Goal: Task Accomplishment & Management: Use online tool/utility

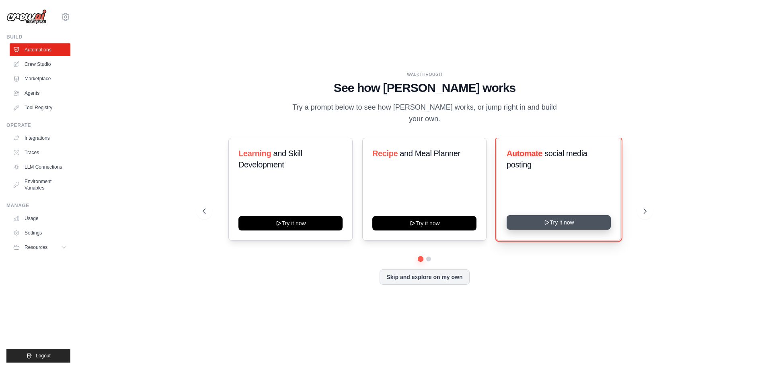
click at [593, 220] on button "Try it now" at bounding box center [559, 222] width 104 height 14
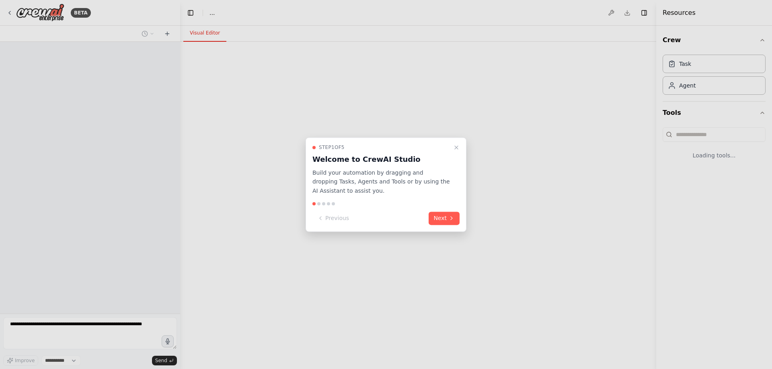
select select "****"
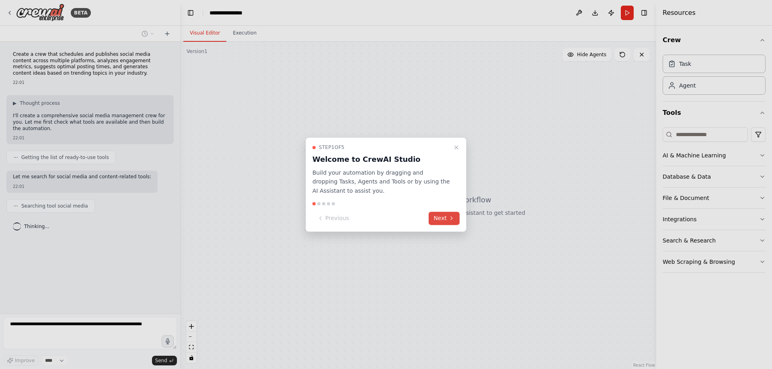
click at [458, 220] on button "Next" at bounding box center [444, 218] width 31 height 13
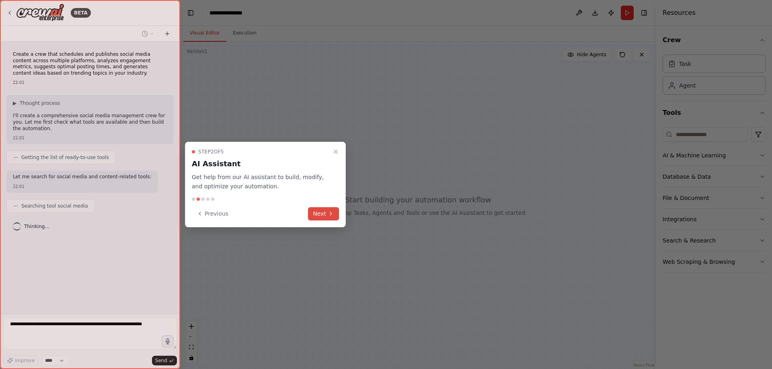
click at [333, 215] on icon at bounding box center [331, 214] width 6 height 6
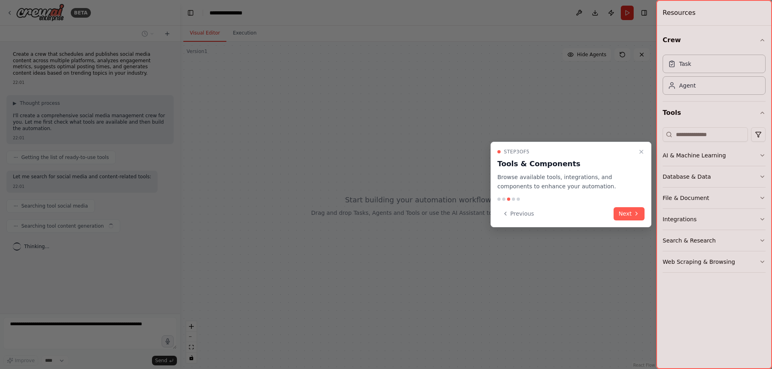
click at [614, 218] on div "Previous Next" at bounding box center [570, 213] width 147 height 13
click at [626, 213] on button "Next" at bounding box center [629, 213] width 31 height 13
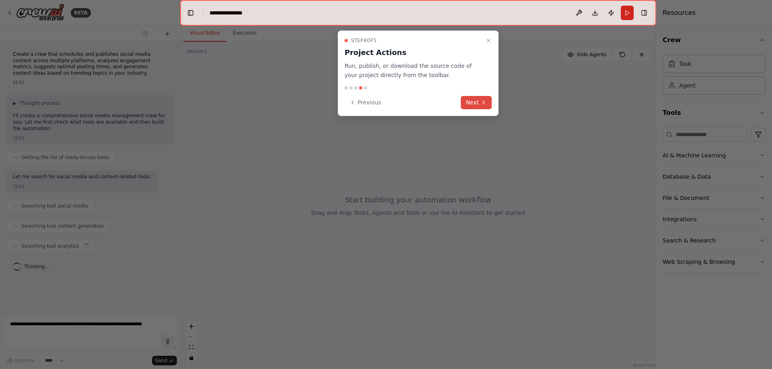
click at [484, 101] on icon at bounding box center [483, 102] width 6 height 6
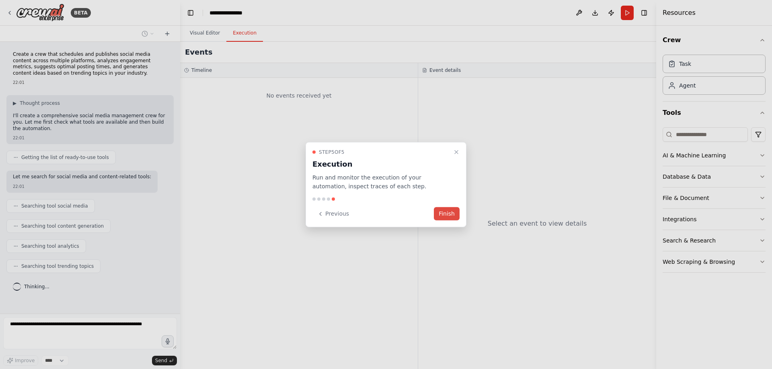
click at [456, 213] on button "Finish" at bounding box center [447, 213] width 26 height 13
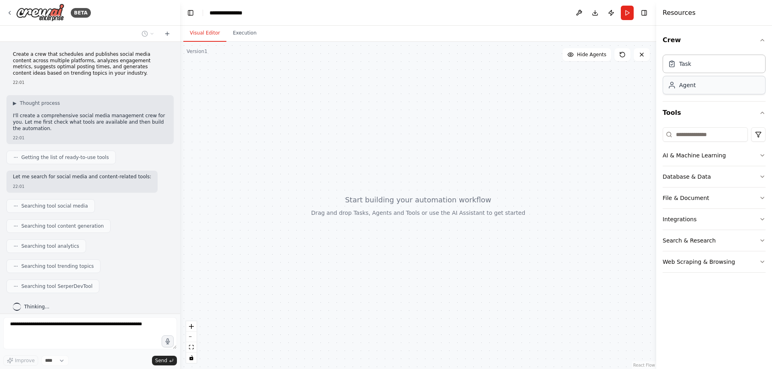
click at [696, 88] on div "Agent" at bounding box center [714, 85] width 103 height 18
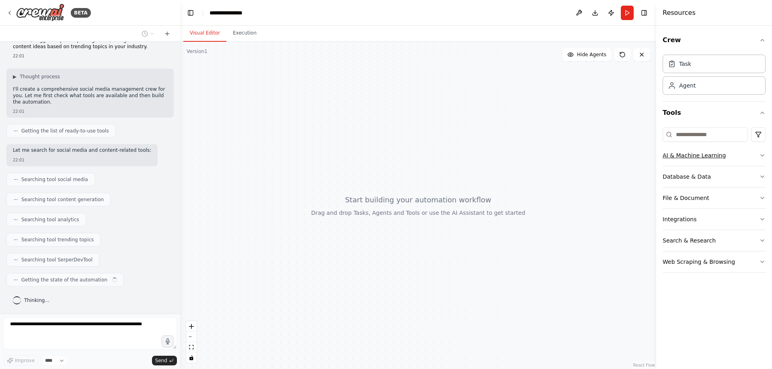
click at [695, 156] on div "AI & Machine Learning" at bounding box center [694, 156] width 63 height 8
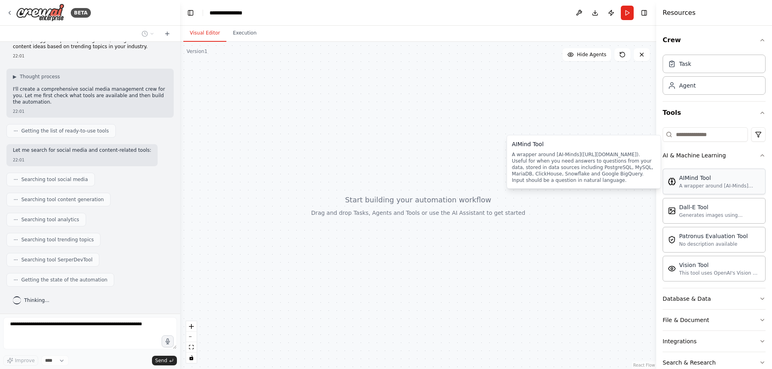
scroll to position [39, 0]
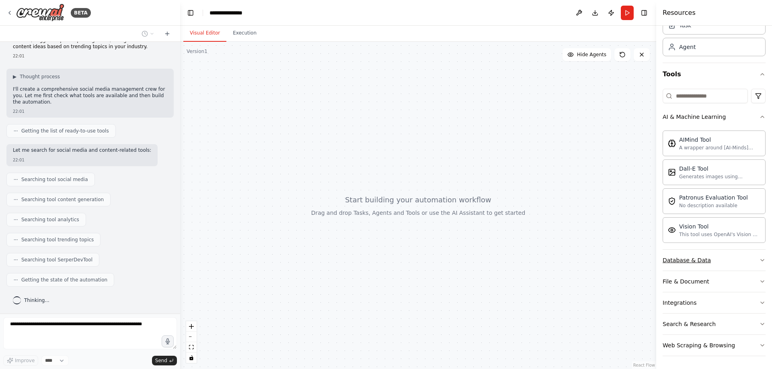
click at [728, 259] on button "Database & Data" at bounding box center [714, 260] width 103 height 21
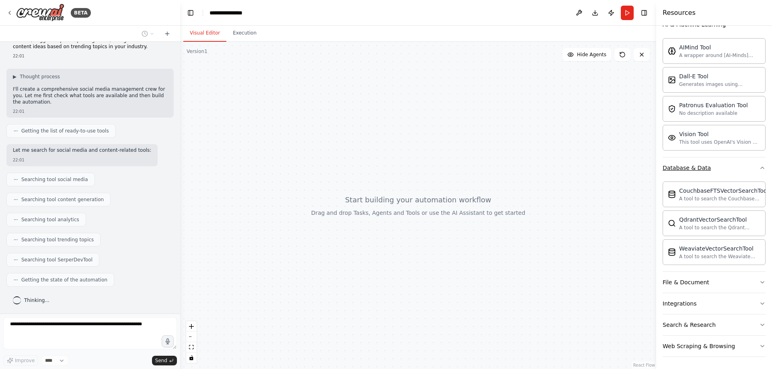
scroll to position [132, 0]
click at [710, 283] on button "File & Document" at bounding box center [714, 281] width 103 height 21
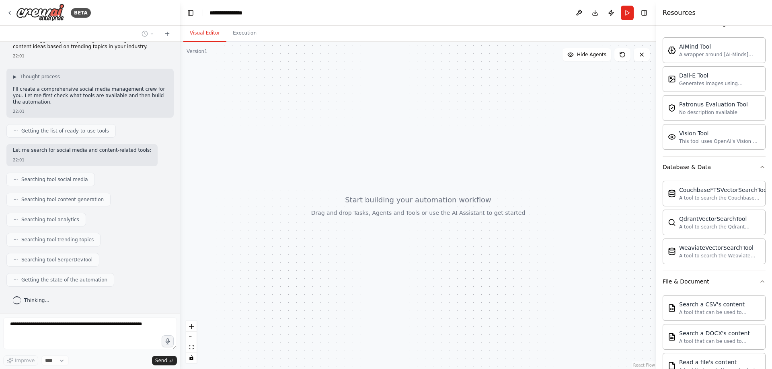
scroll to position [370, 0]
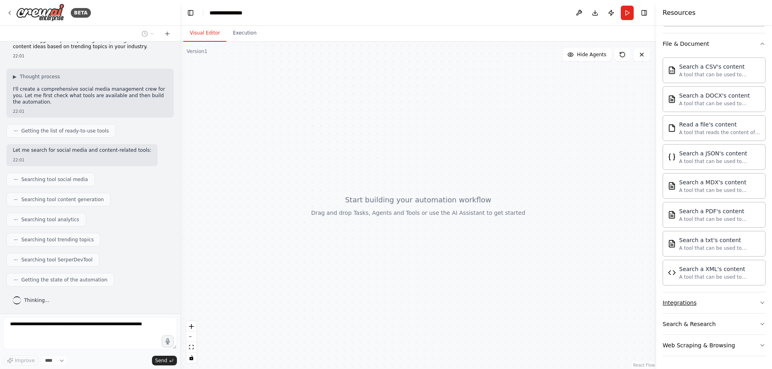
click at [696, 302] on button "Integrations" at bounding box center [714, 303] width 103 height 21
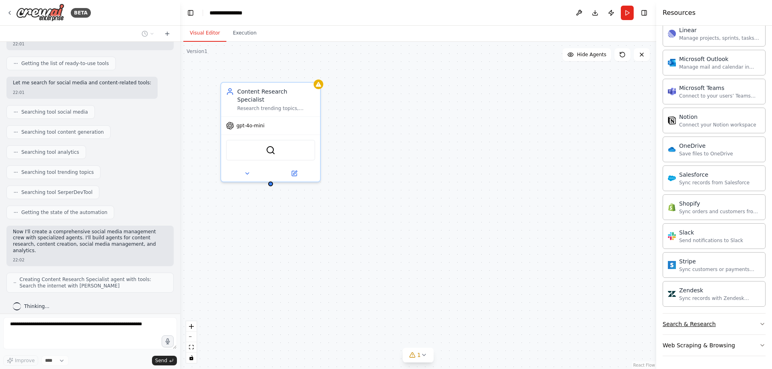
scroll to position [114, 0]
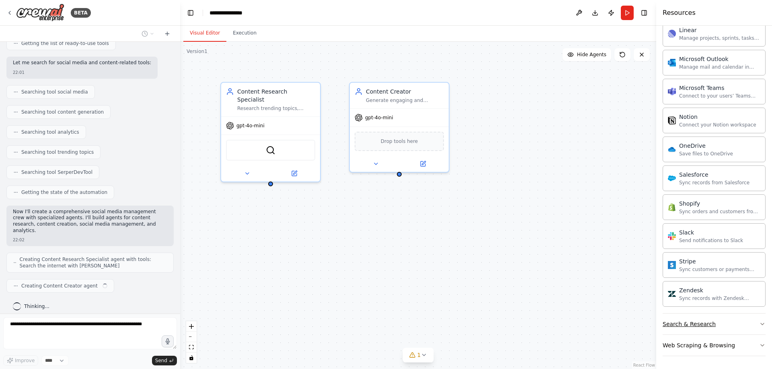
click at [708, 324] on div "Search & Research" at bounding box center [689, 324] width 53 height 8
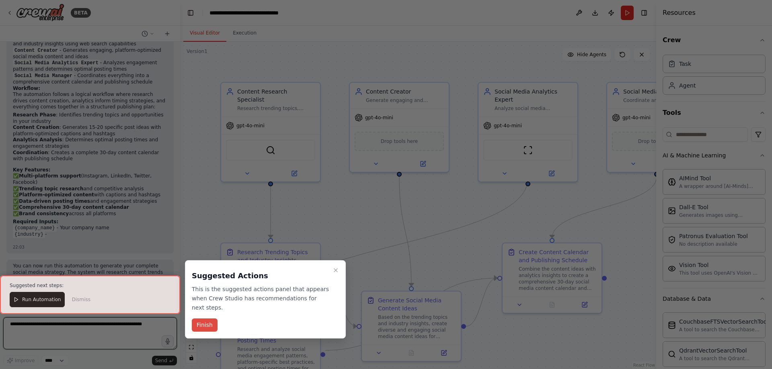
scroll to position [666, 0]
click at [214, 319] on button "Finish" at bounding box center [205, 325] width 26 height 13
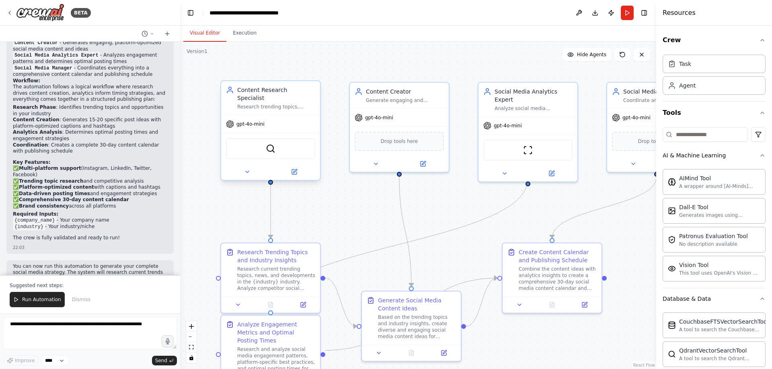
click at [259, 121] on div "gpt-4o-mini" at bounding box center [270, 124] width 99 height 18
click at [261, 121] on span "gpt-4o-mini" at bounding box center [250, 124] width 28 height 6
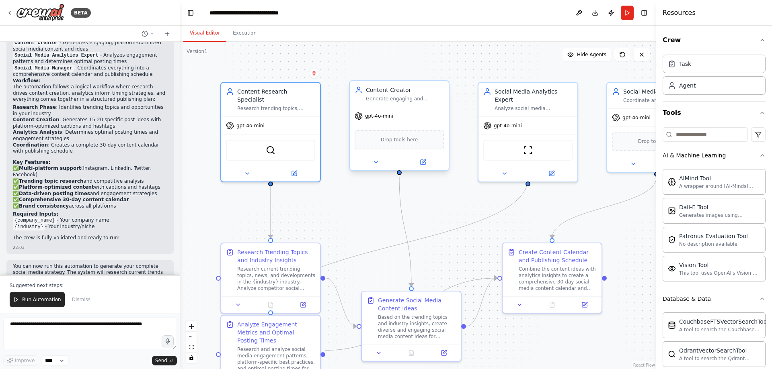
click at [386, 119] on span "gpt-4o-mini" at bounding box center [379, 116] width 28 height 6
click at [275, 123] on div "gpt-4o-mini" at bounding box center [270, 124] width 99 height 18
click at [750, 88] on div "Agent" at bounding box center [714, 85] width 103 height 18
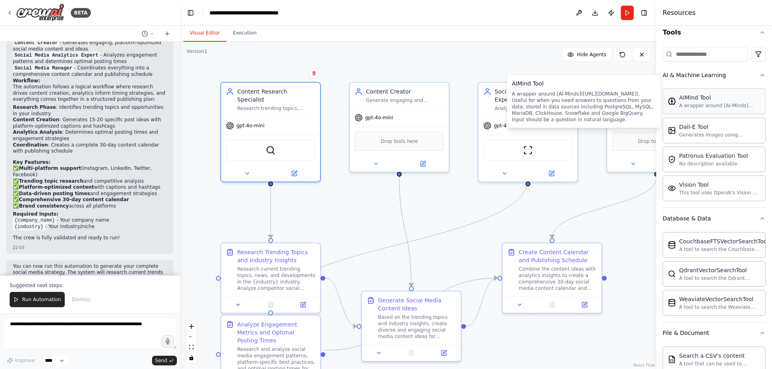
click at [726, 103] on div "A wrapper around [AI-Minds](https://mindsdb.com/minds). Useful for when you nee…" at bounding box center [719, 106] width 81 height 6
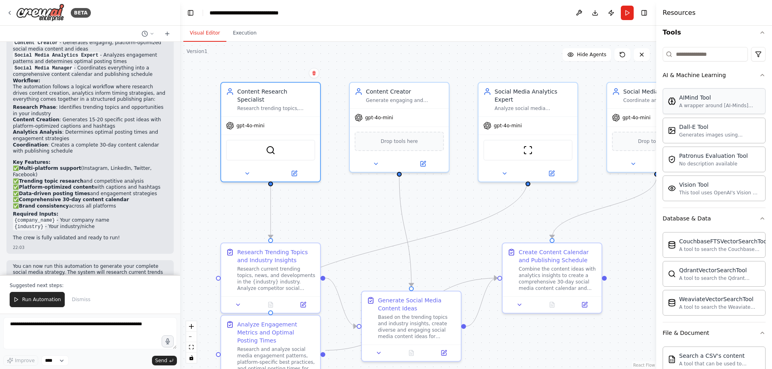
click at [726, 103] on div "A wrapper around [AI-Minds](https://mindsdb.com/minds). Useful for when you nee…" at bounding box center [719, 106] width 81 height 6
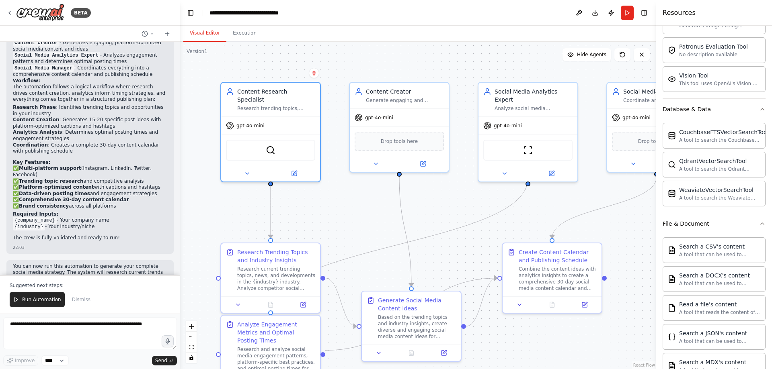
scroll to position [0, 0]
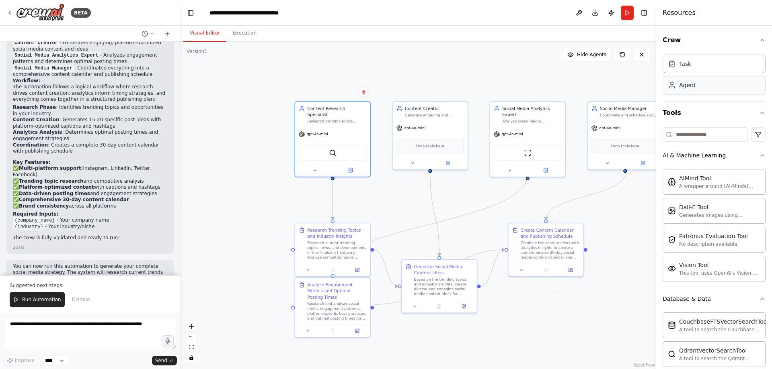
click at [710, 82] on div "Agent" at bounding box center [714, 85] width 103 height 18
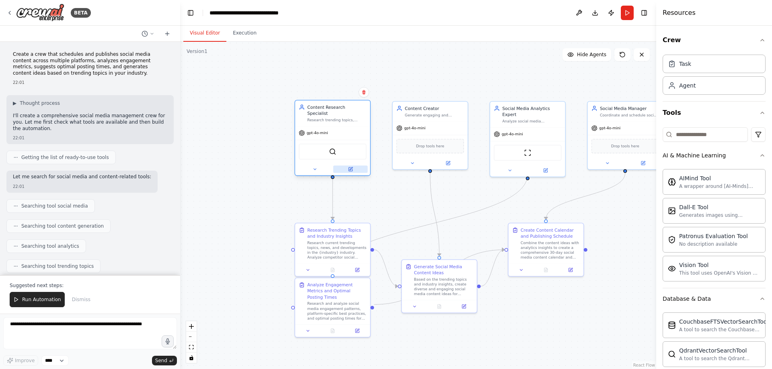
click at [350, 168] on icon at bounding box center [351, 170] width 4 height 4
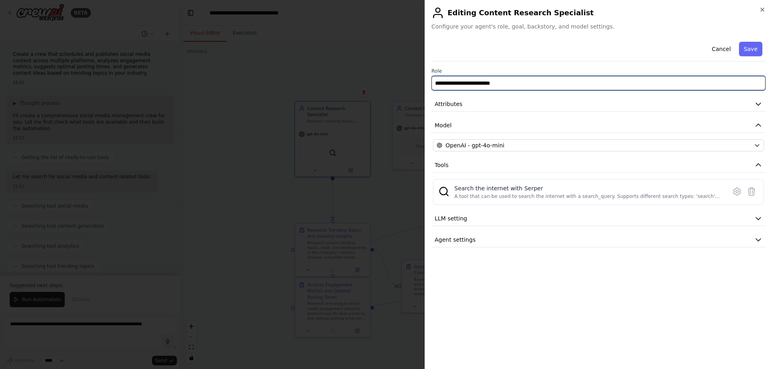
click at [560, 84] on input "**********" at bounding box center [598, 83] width 334 height 14
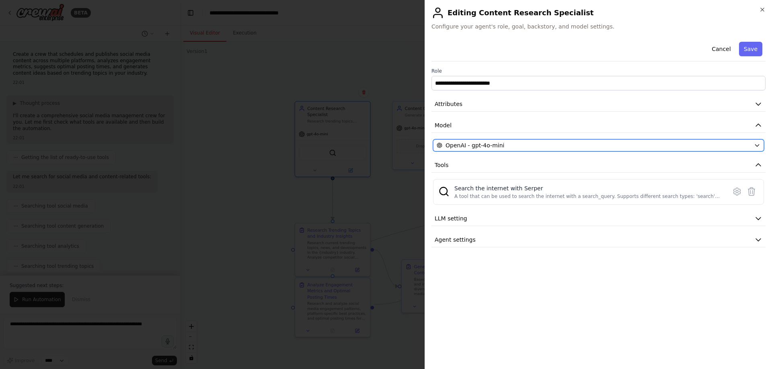
click at [655, 146] on div "OpenAI - gpt-4o-mini" at bounding box center [594, 146] width 314 height 8
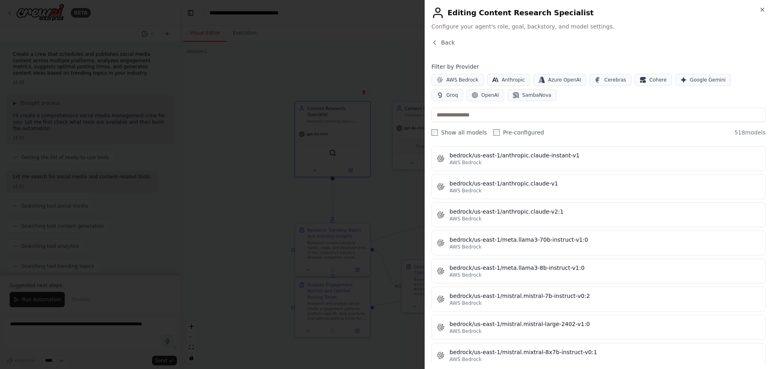
scroll to position [2251, 0]
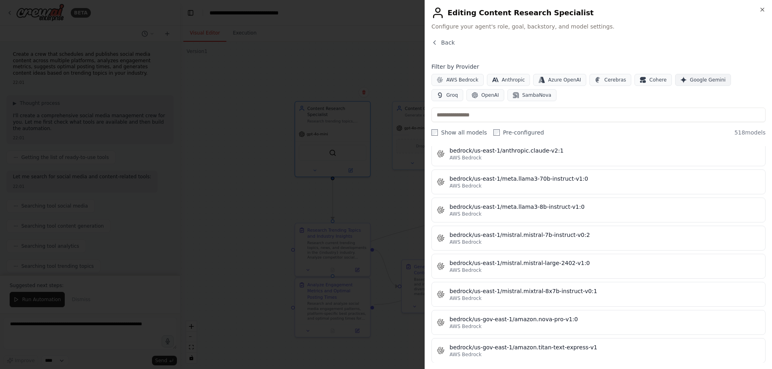
click at [687, 84] on button "Google Gemini" at bounding box center [703, 80] width 56 height 12
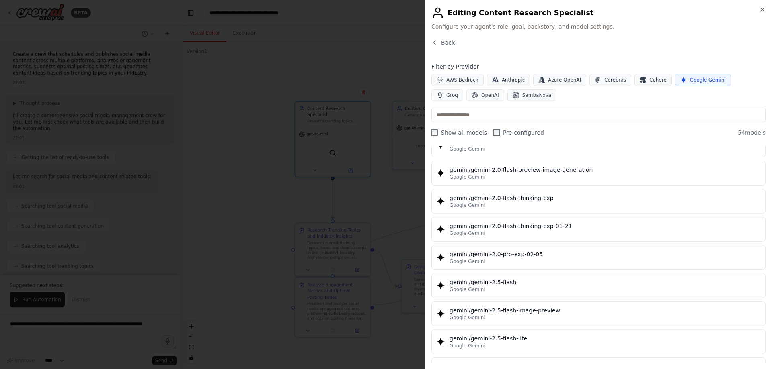
scroll to position [563, 0]
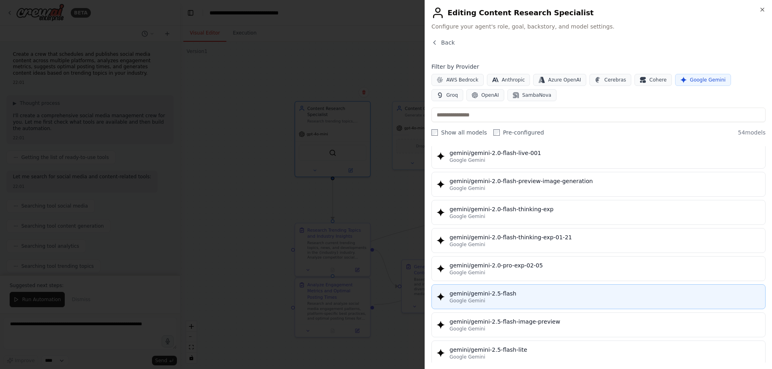
click at [523, 301] on div "Google Gemini" at bounding box center [604, 301] width 311 height 6
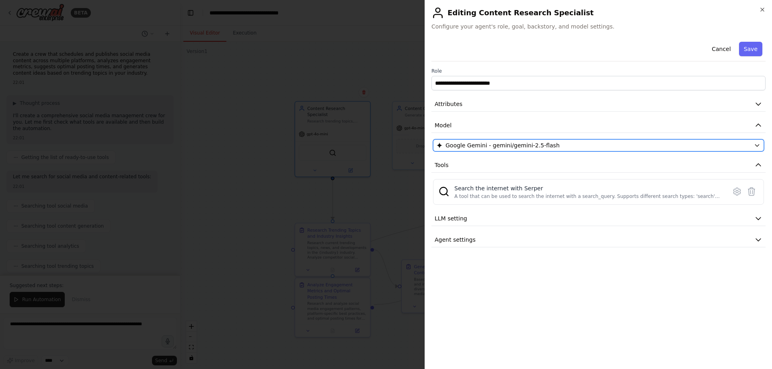
click at [595, 146] on div "Google Gemini - gemini/gemini-2.5-flash" at bounding box center [594, 146] width 314 height 8
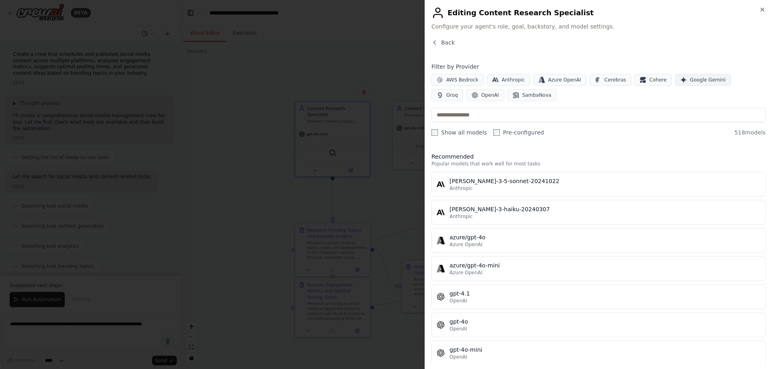
click at [690, 77] on span "Google Gemini" at bounding box center [708, 80] width 36 height 6
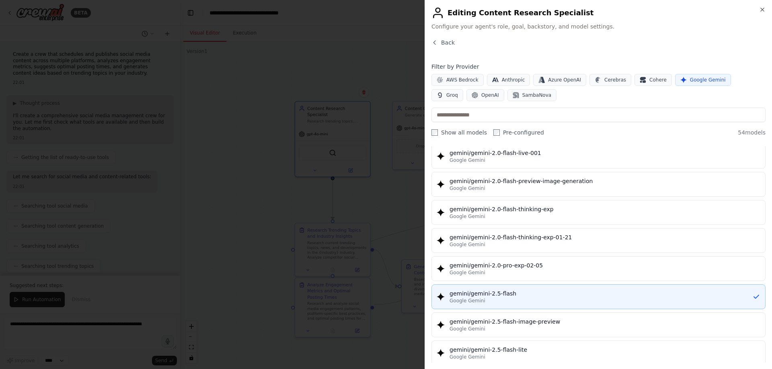
click at [533, 293] on div "gemini/gemini-2.5-flash" at bounding box center [600, 294] width 303 height 8
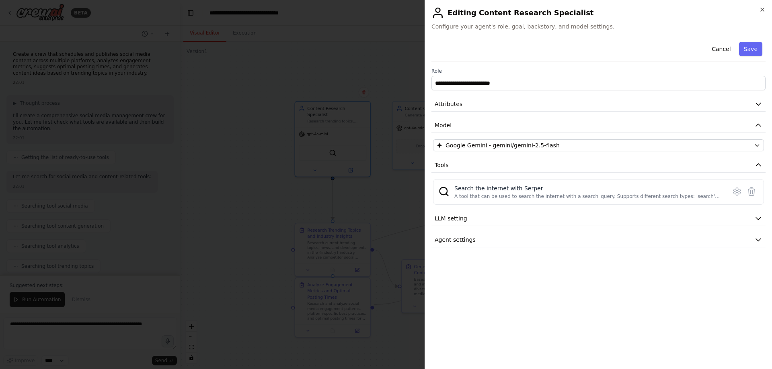
click at [267, 126] on div at bounding box center [386, 184] width 772 height 369
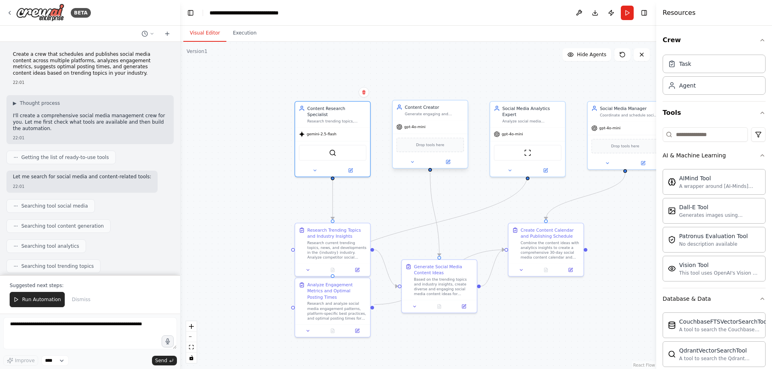
click at [448, 121] on div "gpt-4o-mini" at bounding box center [430, 126] width 75 height 13
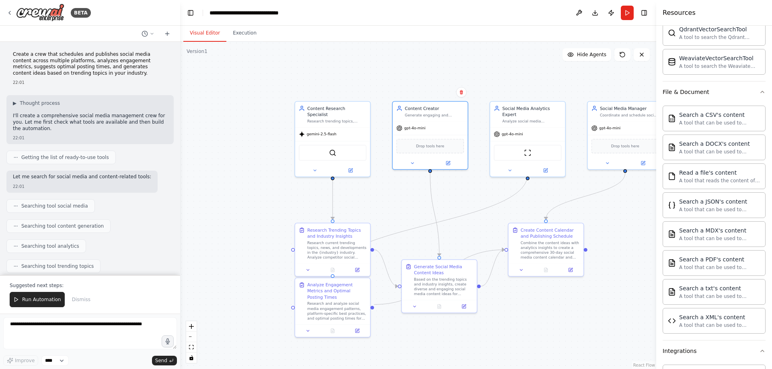
scroll to position [0, 0]
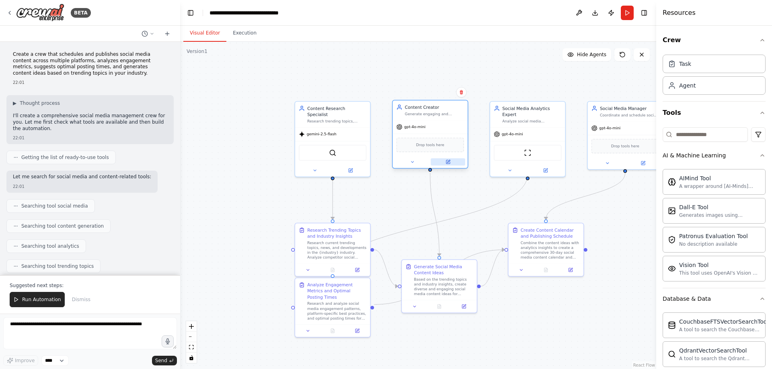
click at [450, 166] on button at bounding box center [448, 161] width 35 height 7
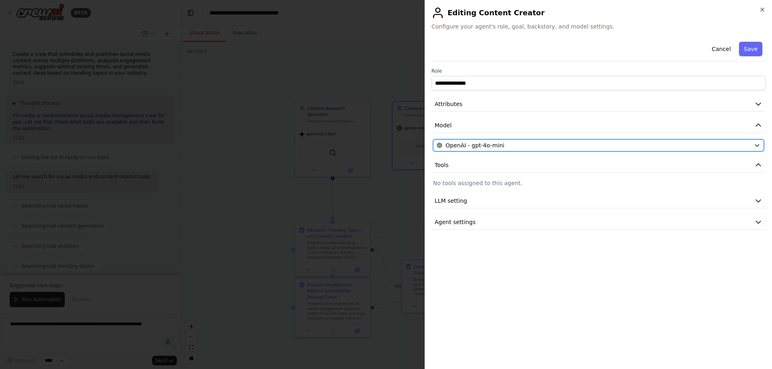
click at [496, 148] on span "OpenAI - gpt-4o-mini" at bounding box center [474, 146] width 59 height 8
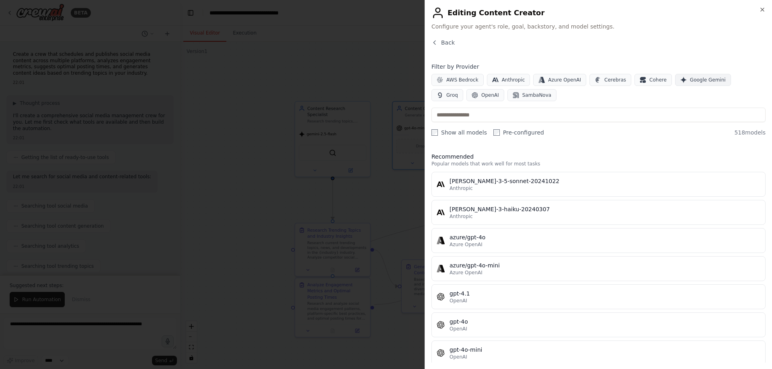
click at [690, 80] on span "Google Gemini" at bounding box center [708, 80] width 36 height 6
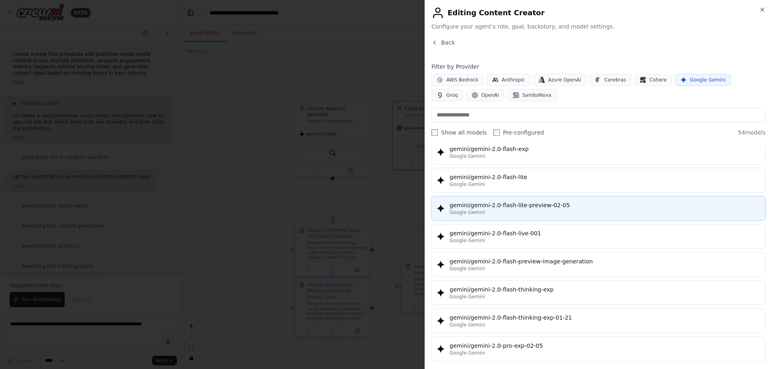
scroll to position [563, 0]
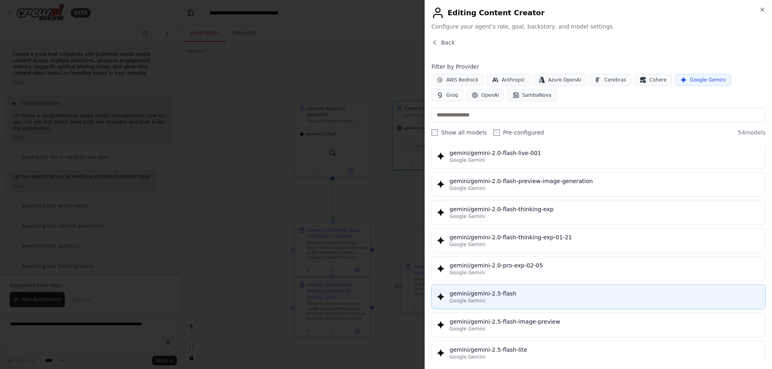
click at [537, 287] on button "gemini/gemini-2.5-flash Google Gemini" at bounding box center [598, 297] width 334 height 25
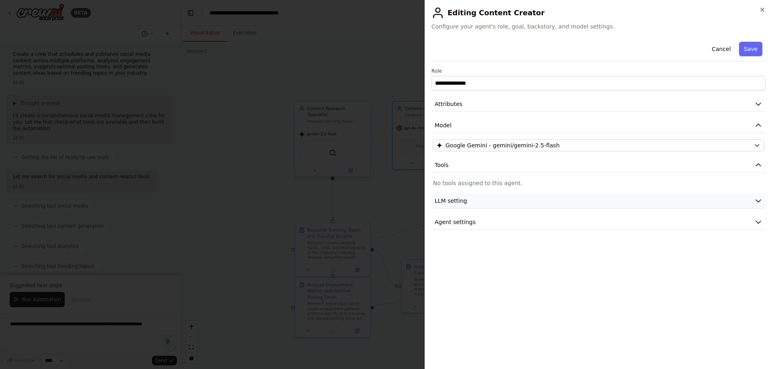
click at [454, 199] on span "LLM setting" at bounding box center [451, 201] width 33 height 8
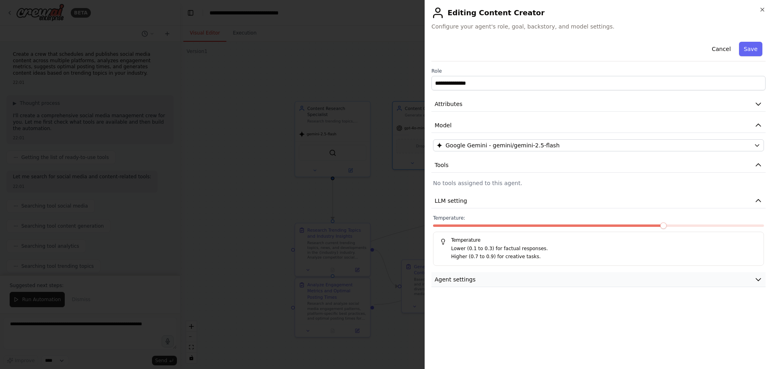
click at [470, 277] on span "Agent settings" at bounding box center [455, 280] width 41 height 8
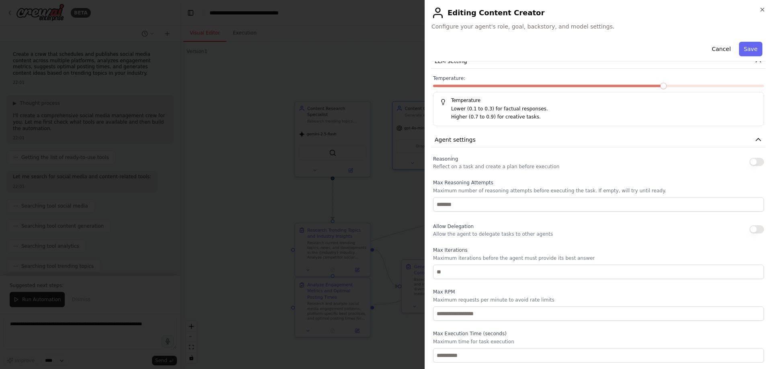
scroll to position [0, 0]
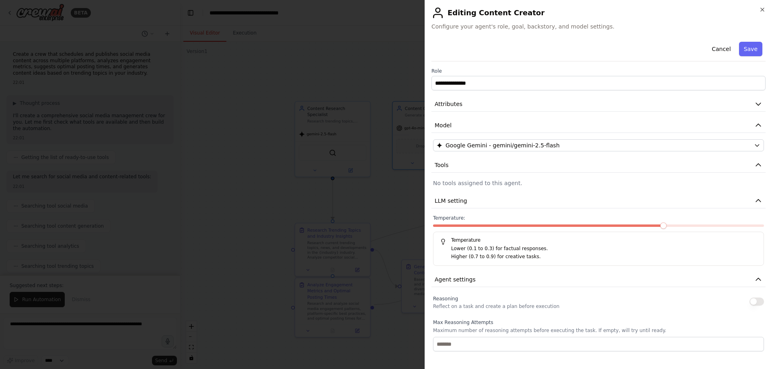
click at [322, 154] on div at bounding box center [386, 184] width 772 height 369
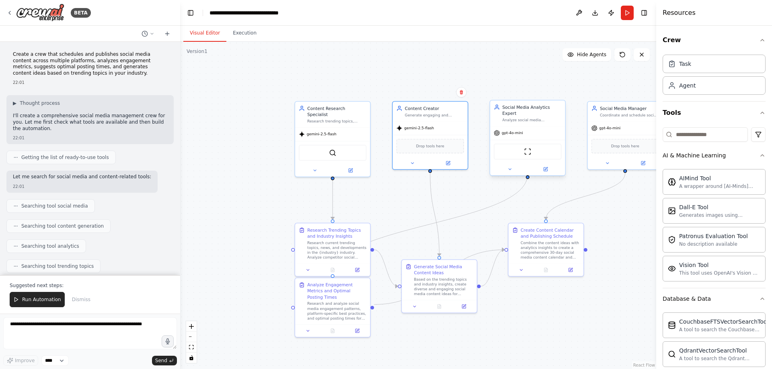
click at [524, 127] on div "gpt-4o-mini" at bounding box center [527, 133] width 75 height 13
click at [549, 168] on div at bounding box center [527, 169] width 75 height 12
click at [545, 168] on icon at bounding box center [546, 170] width 4 height 4
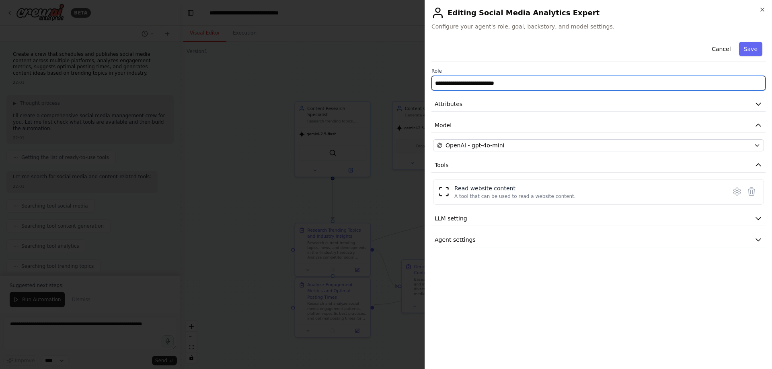
click at [523, 81] on input "**********" at bounding box center [598, 83] width 334 height 14
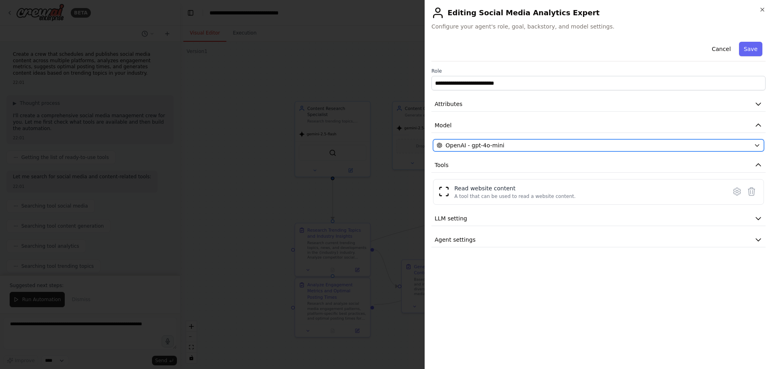
click at [535, 148] on div "OpenAI - gpt-4o-mini" at bounding box center [594, 146] width 314 height 8
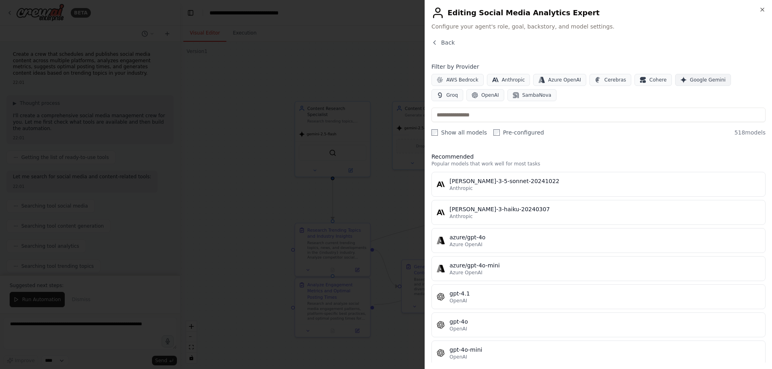
click at [690, 79] on span "Google Gemini" at bounding box center [708, 80] width 36 height 6
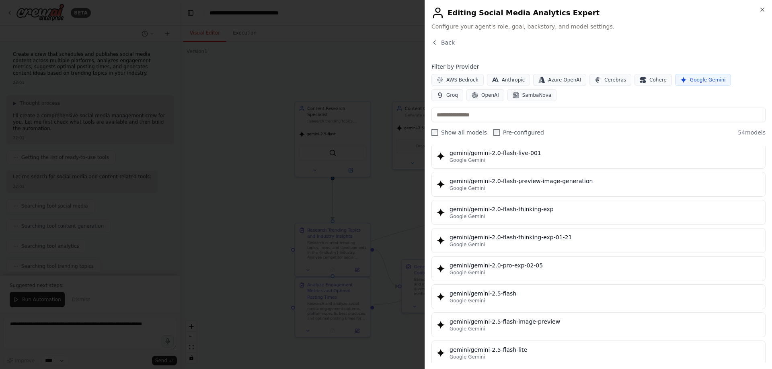
scroll to position [643, 0]
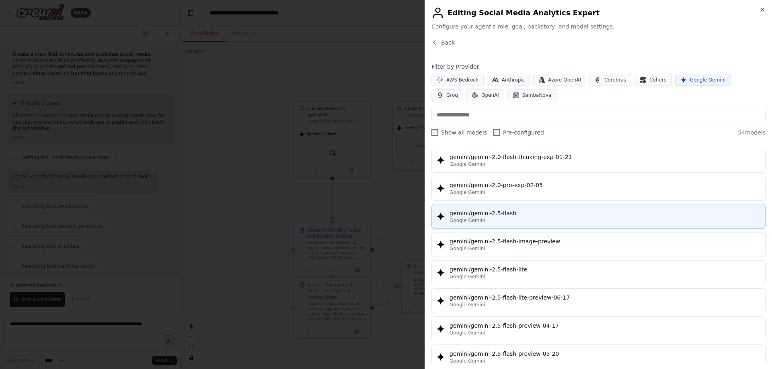
click at [515, 219] on div "Google Gemini" at bounding box center [604, 221] width 311 height 6
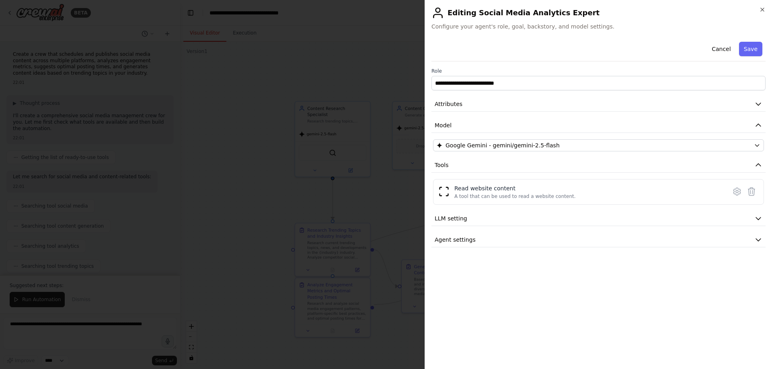
click at [379, 209] on div at bounding box center [386, 184] width 772 height 369
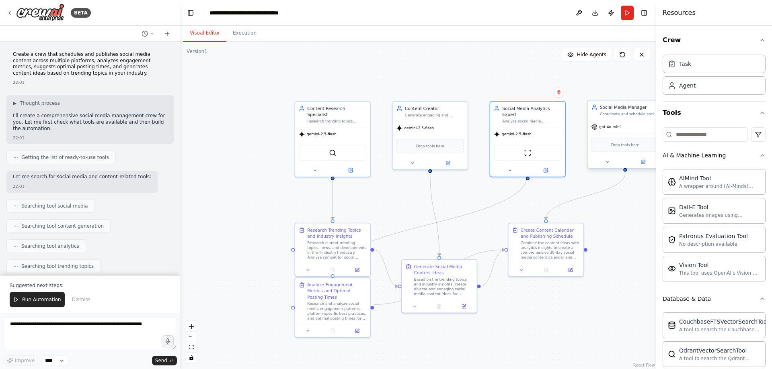
click at [615, 126] on span "gpt-4o-mini" at bounding box center [609, 127] width 21 height 5
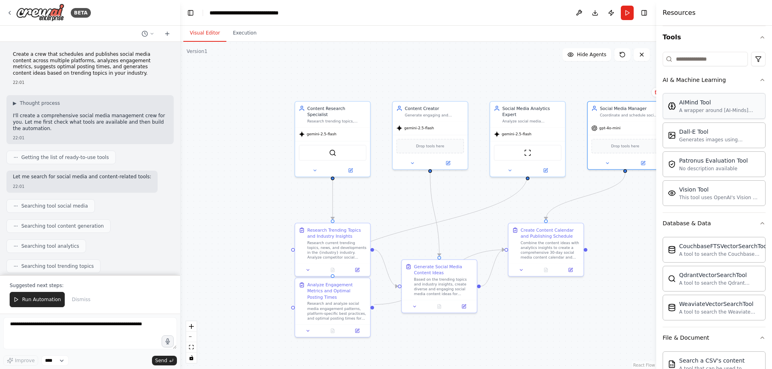
scroll to position [0, 0]
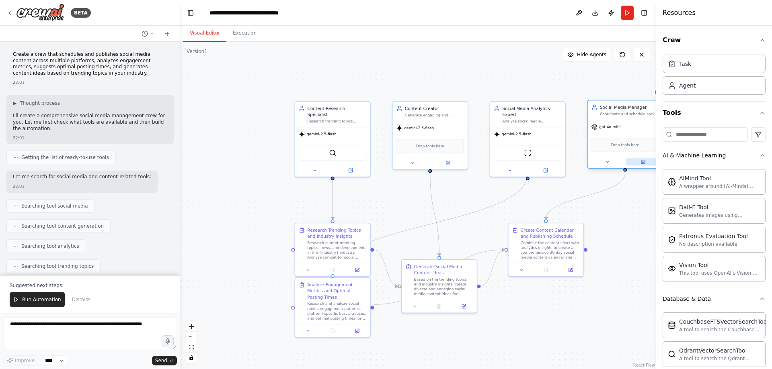
click at [643, 164] on icon at bounding box center [642, 162] width 5 height 5
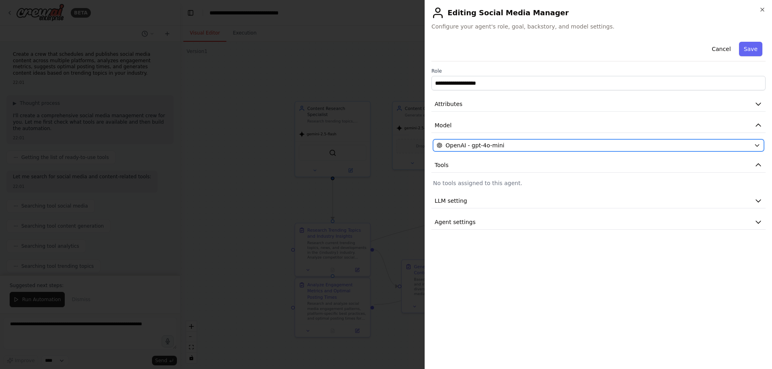
click at [516, 150] on button "OpenAI - gpt-4o-mini" at bounding box center [598, 146] width 331 height 12
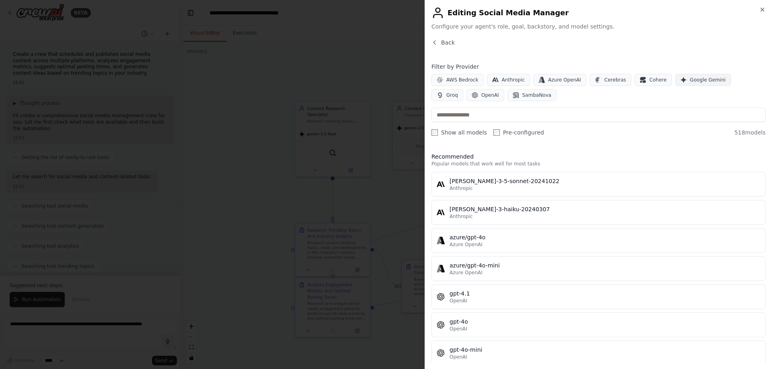
click at [694, 80] on span "Google Gemini" at bounding box center [708, 80] width 36 height 6
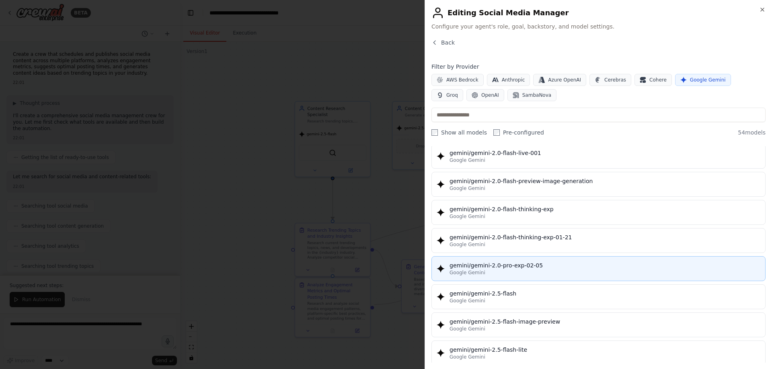
scroll to position [643, 0]
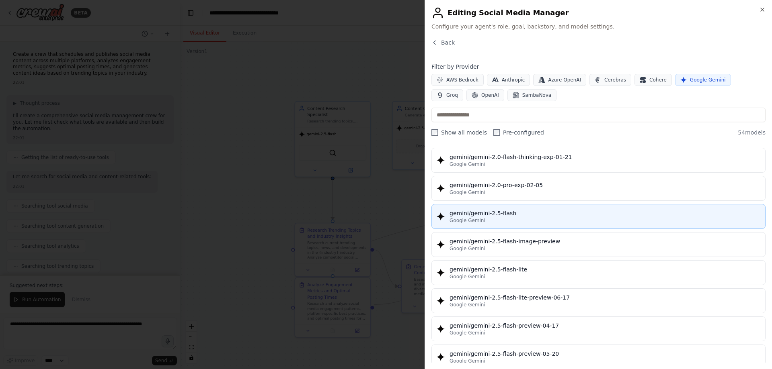
click at [517, 221] on div "Google Gemini" at bounding box center [604, 221] width 311 height 6
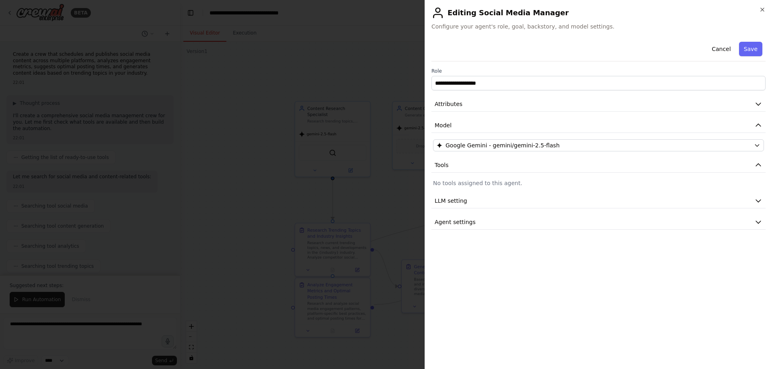
click at [366, 191] on div at bounding box center [386, 184] width 772 height 369
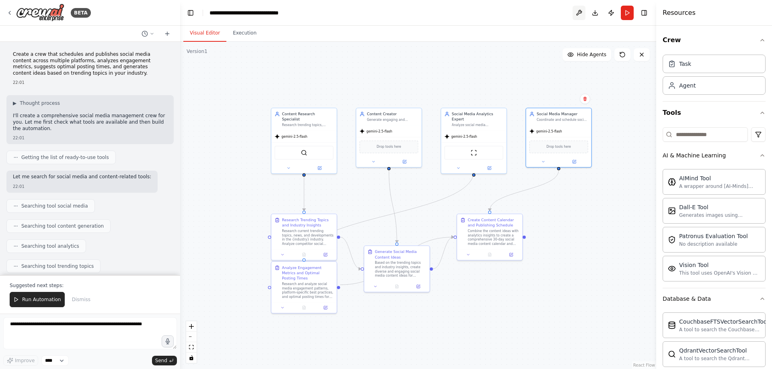
click at [577, 12] on button at bounding box center [579, 13] width 13 height 14
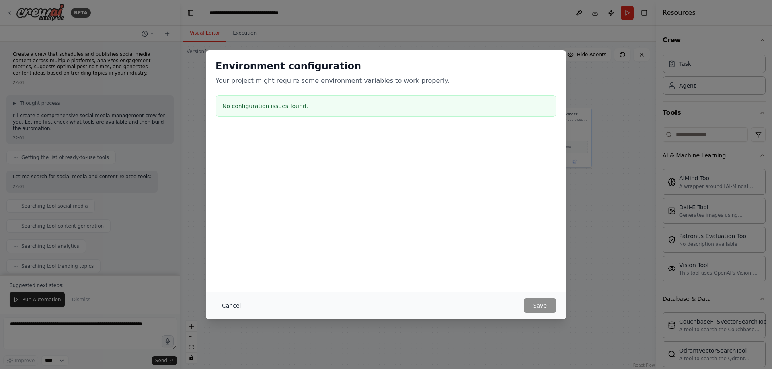
click at [238, 310] on button "Cancel" at bounding box center [231, 306] width 32 height 14
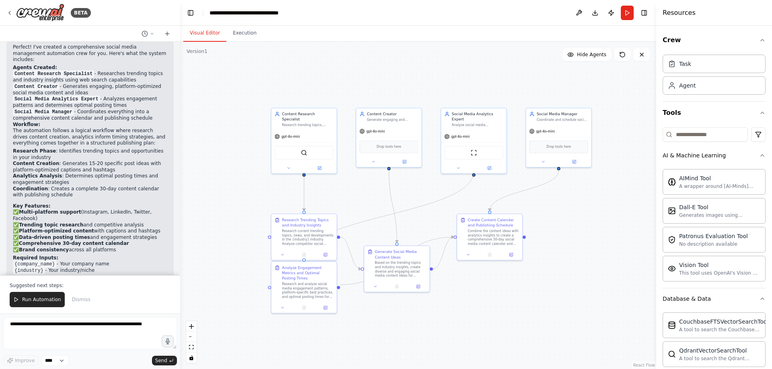
scroll to position [666, 0]
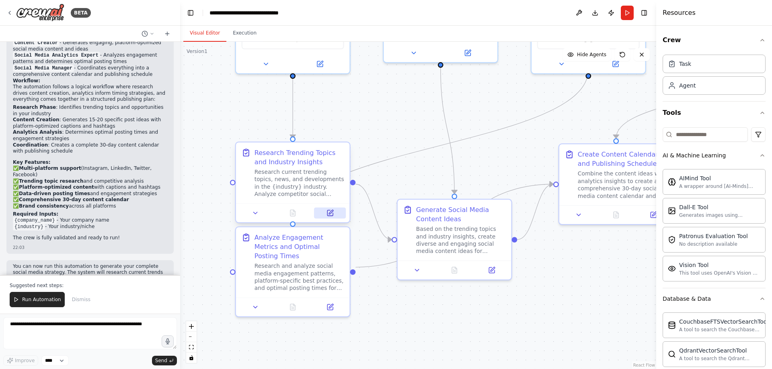
click at [332, 211] on icon at bounding box center [331, 212] width 4 height 4
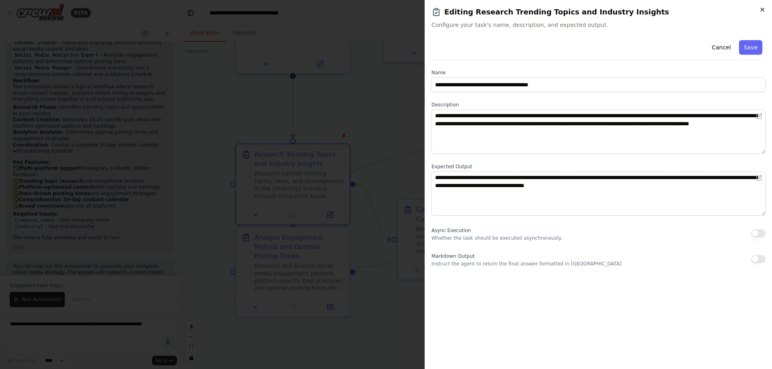
click at [761, 10] on icon "button" at bounding box center [762, 9] width 6 height 6
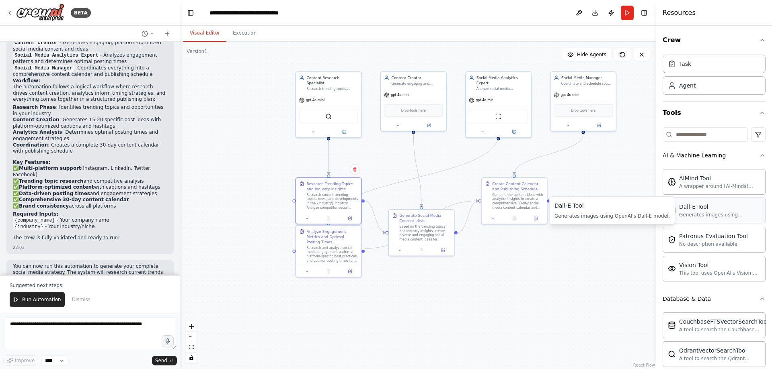
click at [710, 211] on div "Dall-E Tool Generates images using OpenAI's Dall-E model." at bounding box center [719, 210] width 81 height 15
click at [709, 209] on div "Dall-E Tool" at bounding box center [719, 207] width 81 height 8
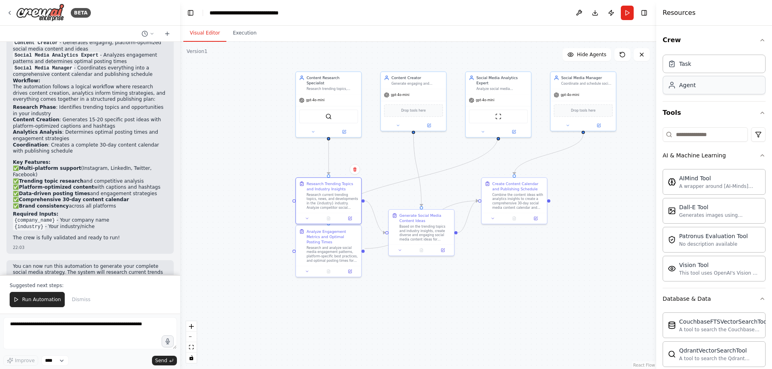
click at [686, 87] on div "Agent" at bounding box center [687, 85] width 16 height 8
click at [693, 66] on div "Task" at bounding box center [714, 63] width 103 height 18
click at [353, 222] on div at bounding box center [328, 217] width 65 height 11
click at [351, 219] on icon at bounding box center [349, 217] width 3 height 3
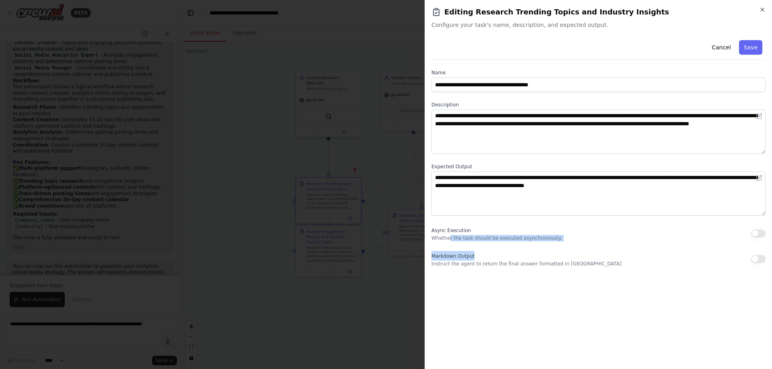
drag, startPoint x: 449, startPoint y: 237, endPoint x: 552, endPoint y: 242, distance: 103.8
click at [552, 242] on div "**********" at bounding box center [598, 152] width 334 height 230
click at [456, 261] on p "Instruct the agent to return the final answer formatted in Markdown" at bounding box center [526, 264] width 190 height 6
click at [755, 233] on button "button" at bounding box center [758, 234] width 14 height 8
click at [751, 260] on div "Markdown Output Instruct the agent to return the final answer formatted in Mark…" at bounding box center [598, 259] width 334 height 16
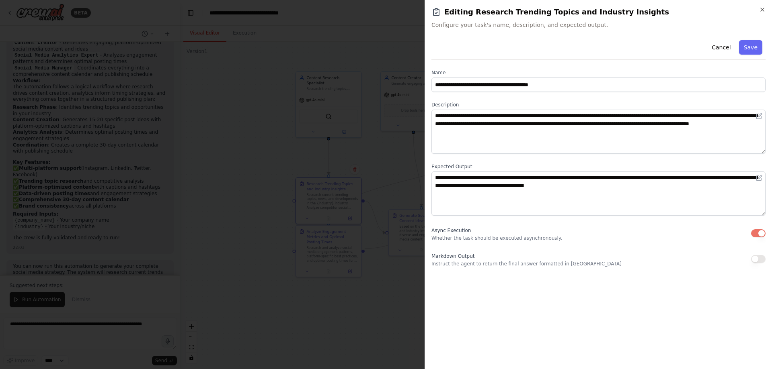
click at [751, 261] on button "button" at bounding box center [758, 259] width 14 height 8
click at [752, 261] on button "button" at bounding box center [758, 259] width 14 height 8
click at [756, 236] on button "button" at bounding box center [758, 234] width 14 height 8
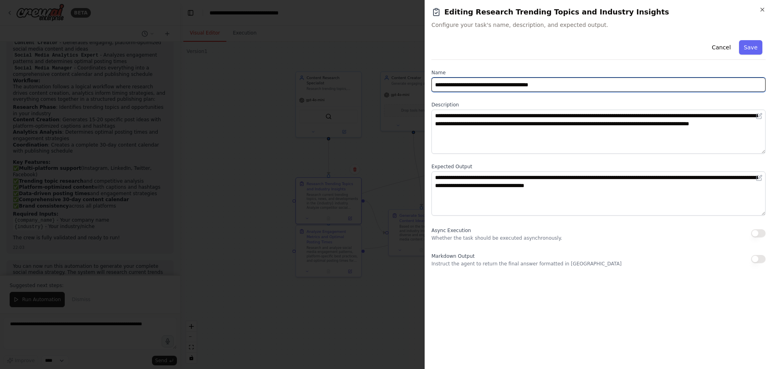
drag, startPoint x: 562, startPoint y: 90, endPoint x: 373, endPoint y: 81, distance: 188.3
click at [373, 81] on body "BETA Create a crew that schedules and publishes social media content across mul…" at bounding box center [386, 184] width 772 height 369
paste input "text"
type input "**********"
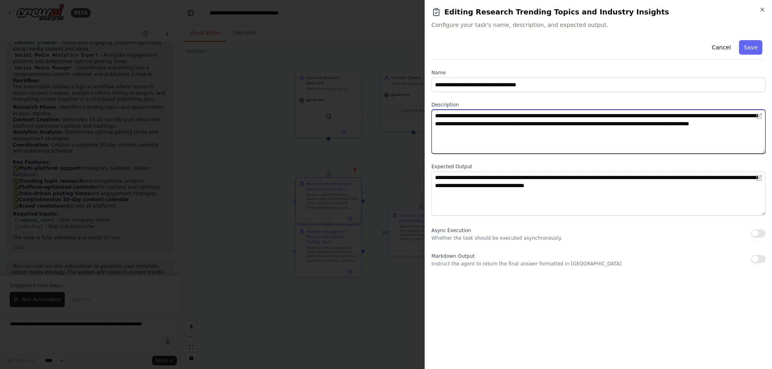
click at [533, 140] on textarea "**********" at bounding box center [598, 132] width 334 height 44
drag, startPoint x: 533, startPoint y: 140, endPoint x: 395, endPoint y: 111, distance: 140.9
click at [395, 111] on body "BETA Create a crew that schedules and publishes social media content across mul…" at bounding box center [386, 184] width 772 height 369
paste textarea
type textarea "**********"
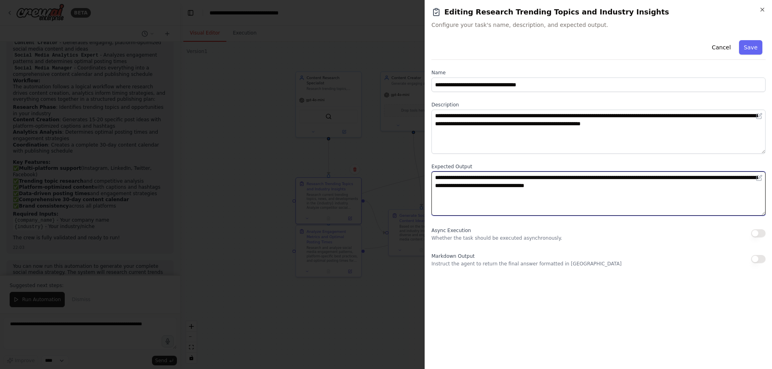
drag, startPoint x: 664, startPoint y: 189, endPoint x: 382, endPoint y: 160, distance: 283.4
click at [382, 160] on body "BETA Create a crew that schedules and publishes social media content across mul…" at bounding box center [386, 184] width 772 height 369
paste textarea "*"
type textarea "**********"
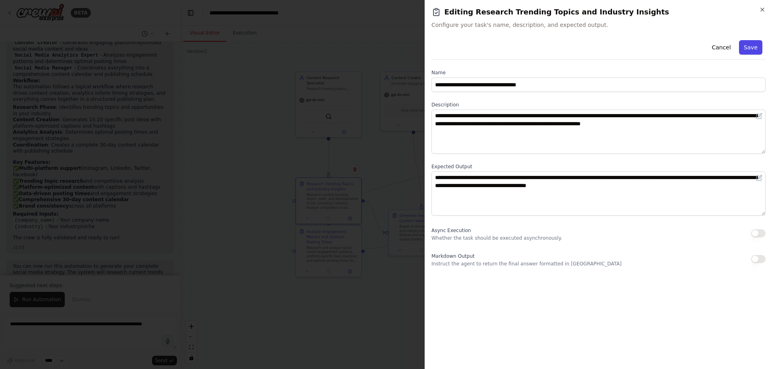
click at [759, 46] on button "Save" at bounding box center [750, 47] width 23 height 14
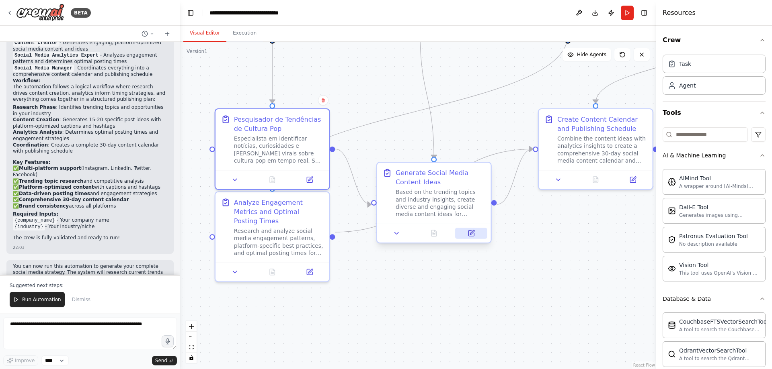
click at [472, 238] on button at bounding box center [471, 233] width 32 height 11
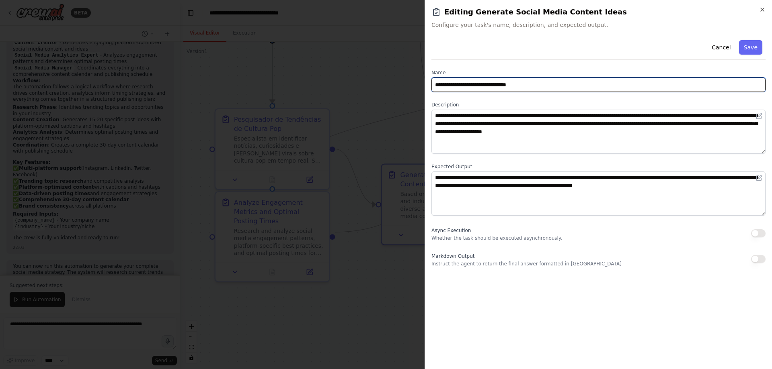
drag, startPoint x: 556, startPoint y: 88, endPoint x: 412, endPoint y: 81, distance: 144.1
click at [412, 81] on body "BETA Create a crew that schedules and publishes social media content across mul…" at bounding box center [386, 184] width 772 height 369
paste input "**********"
type input "**********"
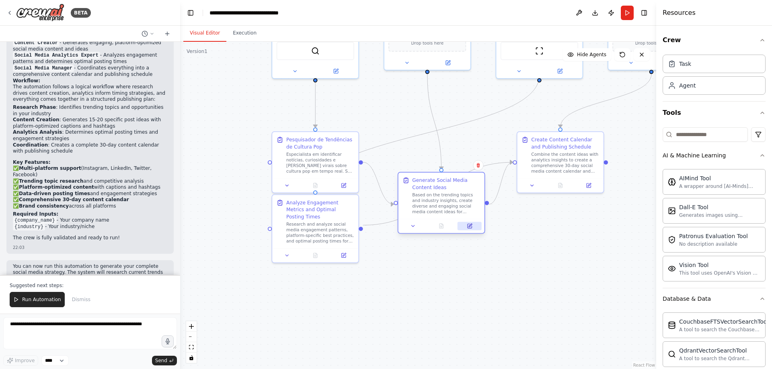
click at [470, 228] on icon at bounding box center [470, 226] width 4 height 4
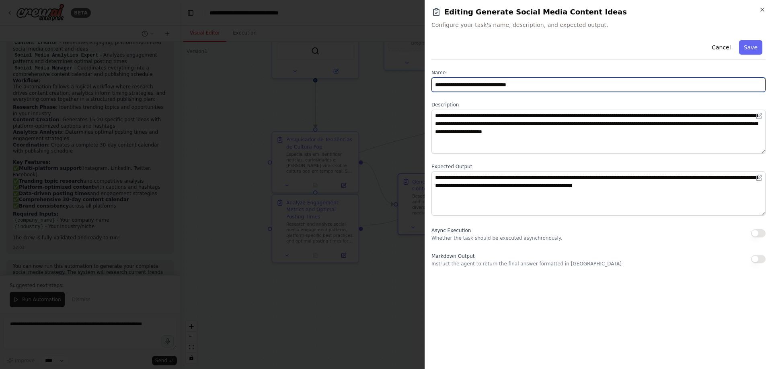
click at [524, 83] on input "**********" at bounding box center [598, 85] width 334 height 14
drag, startPoint x: 527, startPoint y: 84, endPoint x: 355, endPoint y: 74, distance: 171.5
click at [355, 74] on body "BETA Create a crew that schedules and publishes social media content across mul…" at bounding box center [386, 184] width 772 height 369
paste input "text"
type input "**********"
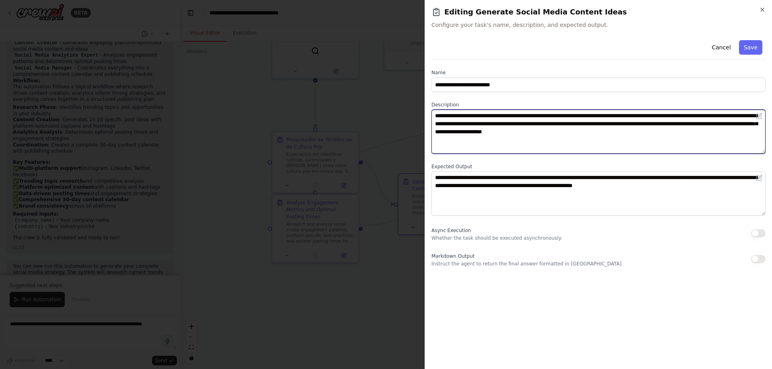
drag, startPoint x: 658, startPoint y: 130, endPoint x: 410, endPoint y: 90, distance: 251.2
click at [410, 90] on body "BETA Create a crew that schedules and publishes social media content across mul…" at bounding box center [386, 184] width 772 height 369
paste textarea
type textarea "**********"
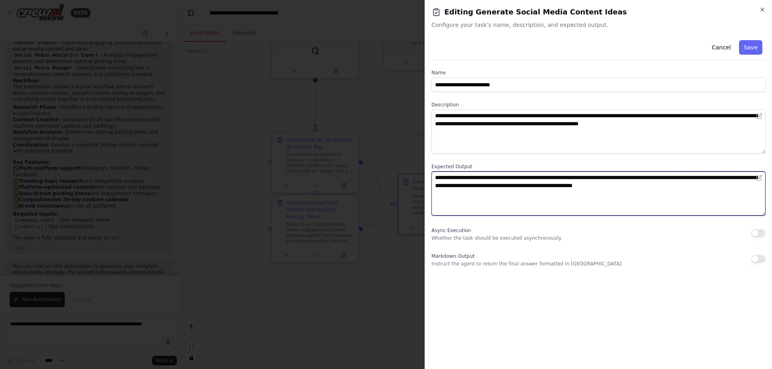
drag, startPoint x: 721, startPoint y: 196, endPoint x: 421, endPoint y: 167, distance: 301.3
click at [421, 167] on body "BETA Create a crew that schedules and publishes social media content across mul…" at bounding box center [386, 184] width 772 height 369
paste textarea
click at [587, 199] on textarea "**********" at bounding box center [598, 194] width 334 height 44
type textarea "**********"
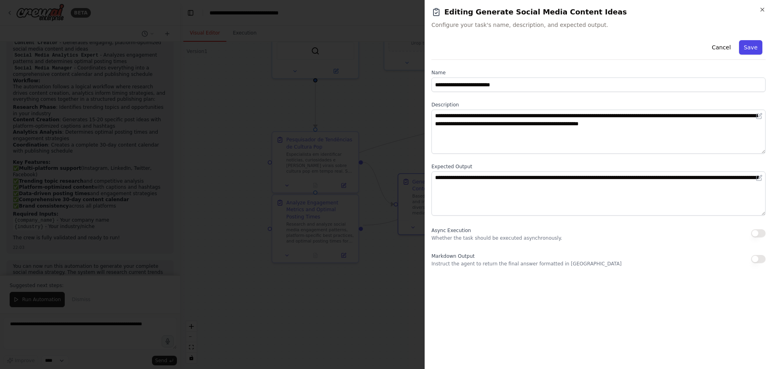
click at [751, 51] on button "Save" at bounding box center [750, 47] width 23 height 14
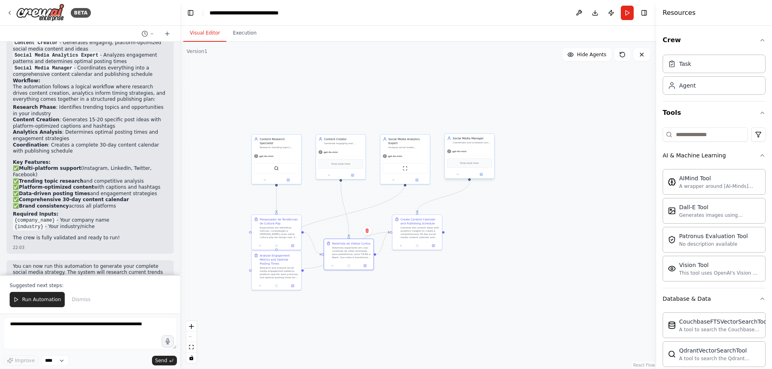
drag, startPoint x: 618, startPoint y: 91, endPoint x: 452, endPoint y: 174, distance: 185.9
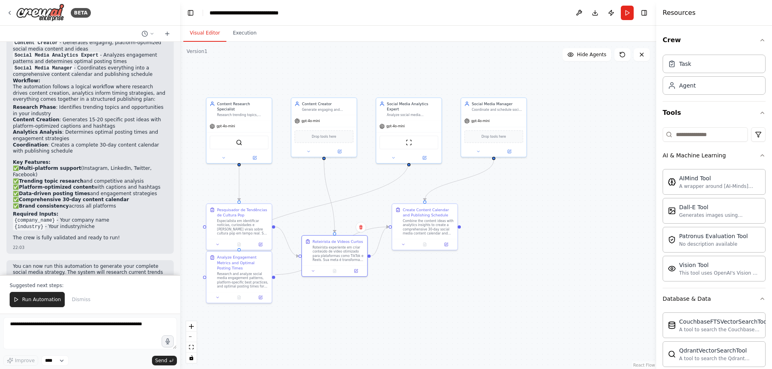
drag, startPoint x: 338, startPoint y: 283, endPoint x: 445, endPoint y: 262, distance: 109.8
click at [445, 262] on div ".deletable-edge-delete-btn { width: 20px; height: 20px; border: 0px solid #ffff…" at bounding box center [418, 206] width 476 height 328
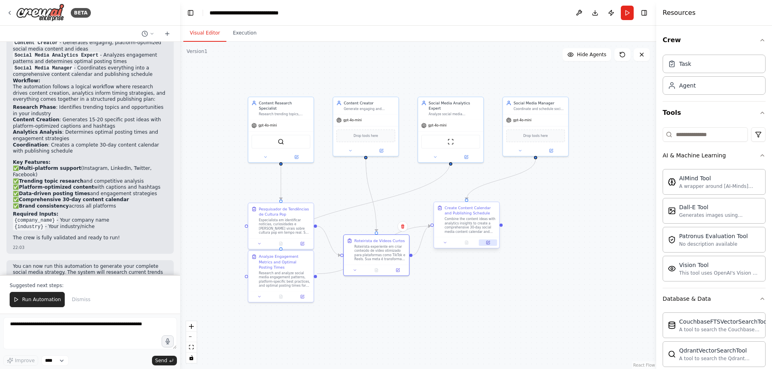
click at [490, 242] on icon at bounding box center [488, 243] width 4 height 4
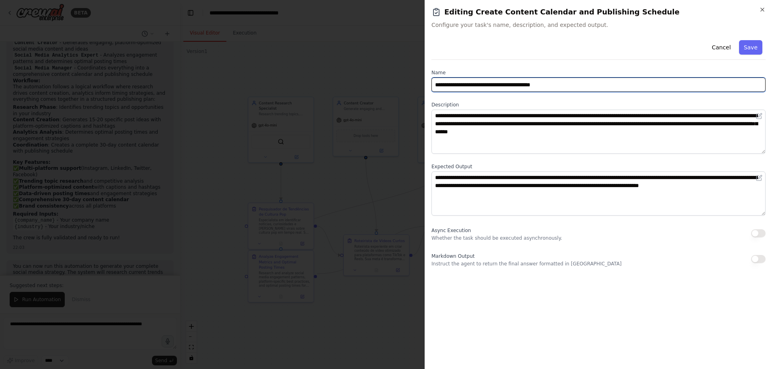
drag, startPoint x: 568, startPoint y: 86, endPoint x: 380, endPoint y: 70, distance: 188.8
click at [380, 70] on body "BETA Create a crew that schedules and publishes social media content across mul…" at bounding box center [386, 184] width 772 height 369
paste input "*****"
type input "**********"
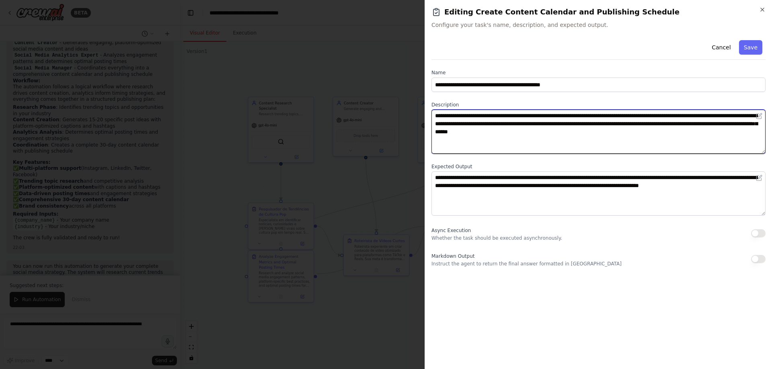
drag, startPoint x: 628, startPoint y: 133, endPoint x: 361, endPoint y: 106, distance: 267.9
click at [361, 106] on body "BETA Create a crew that schedules and publishes social media content across mul…" at bounding box center [386, 184] width 772 height 369
paste textarea
type textarea "**********"
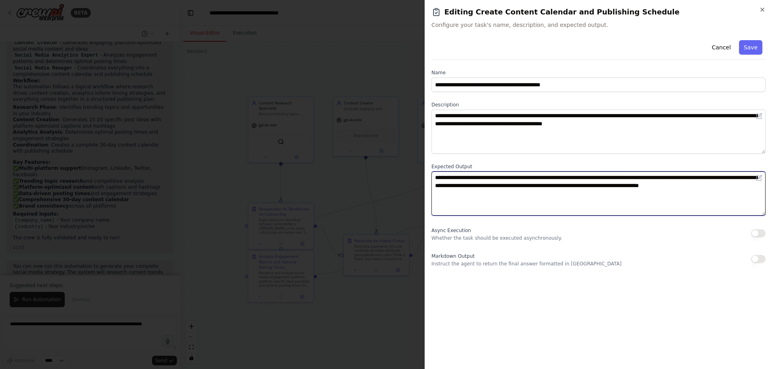
drag, startPoint x: 476, startPoint y: 197, endPoint x: 421, endPoint y: 167, distance: 62.3
click at [421, 167] on body "BETA Create a crew that schedules and publishes social media content across mul…" at bounding box center [386, 184] width 772 height 369
paste textarea
type textarea "**********"
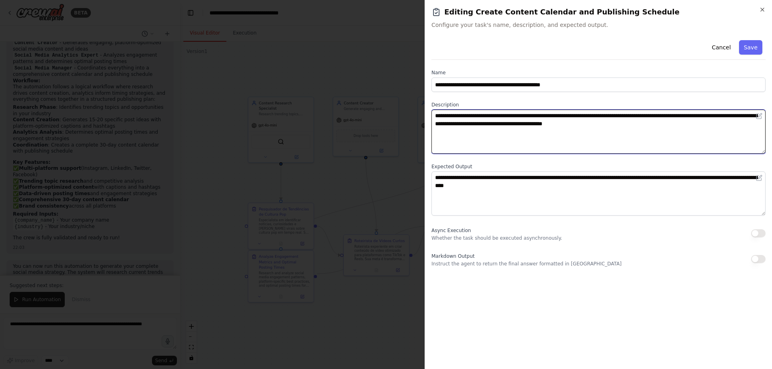
click at [695, 120] on textarea "**********" at bounding box center [598, 132] width 334 height 44
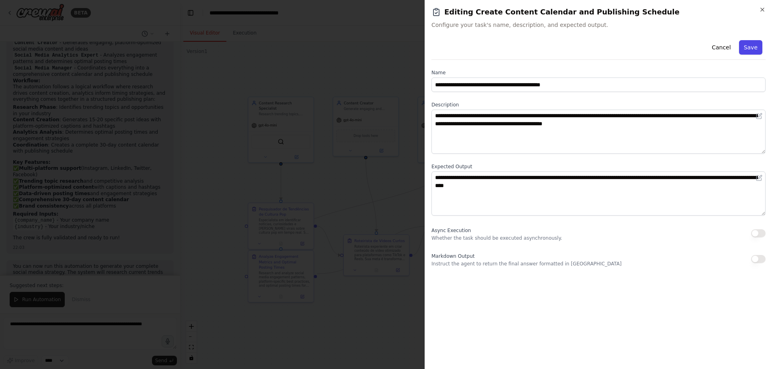
click at [755, 49] on button "Save" at bounding box center [750, 47] width 23 height 14
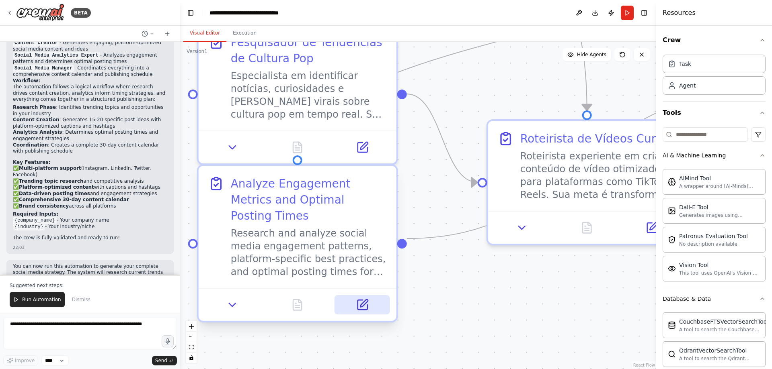
click at [363, 300] on icon at bounding box center [364, 304] width 8 height 8
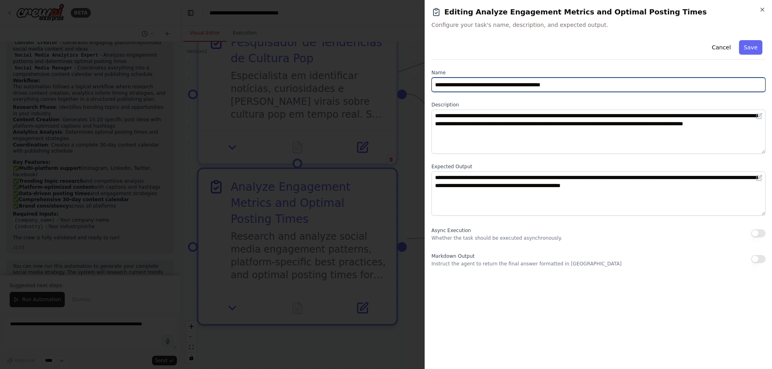
drag, startPoint x: 607, startPoint y: 90, endPoint x: 419, endPoint y: 75, distance: 188.3
click at [419, 75] on body "BETA Create a crew that schedules and publishes social media content across mul…" at bounding box center [386, 184] width 772 height 369
click at [571, 88] on input "**********" at bounding box center [598, 85] width 334 height 14
drag, startPoint x: 583, startPoint y: 87, endPoint x: 323, endPoint y: 61, distance: 261.4
click at [323, 61] on body "BETA Create a crew that schedules and publishes social media content across mul…" at bounding box center [386, 184] width 772 height 369
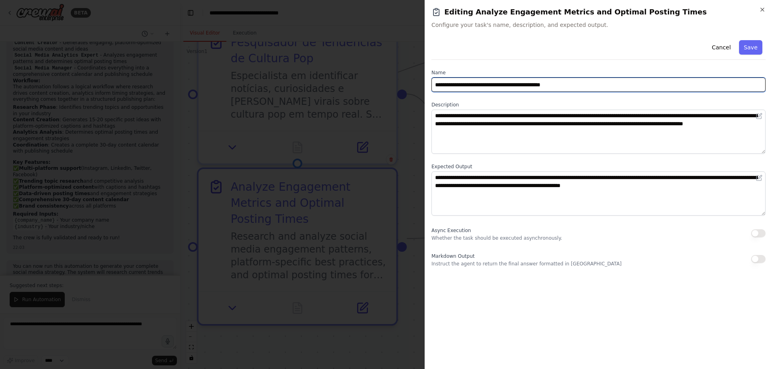
paste input "text"
type input "**********"
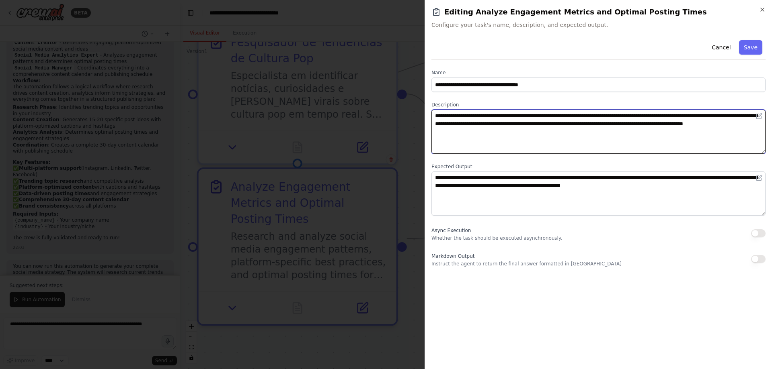
click at [559, 138] on textarea "**********" at bounding box center [598, 132] width 334 height 44
drag, startPoint x: 529, startPoint y: 135, endPoint x: 402, endPoint y: 109, distance: 129.9
click at [402, 109] on body "BETA Create a crew that schedules and publishes social media content across mul…" at bounding box center [386, 184] width 772 height 369
paste textarea
type textarea "**********"
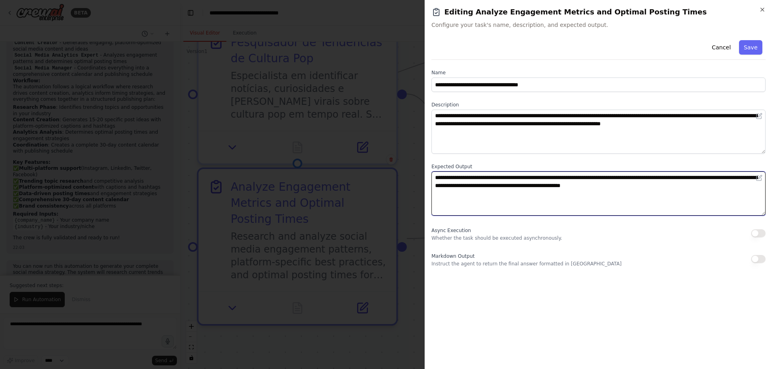
click at [730, 184] on textarea "**********" at bounding box center [598, 194] width 334 height 44
drag, startPoint x: 548, startPoint y: 172, endPoint x: 294, endPoint y: 141, distance: 256.1
click at [294, 141] on body "BETA Create a crew that schedules and publishes social media content across mul…" at bounding box center [386, 184] width 772 height 369
paste textarea
type textarea "**********"
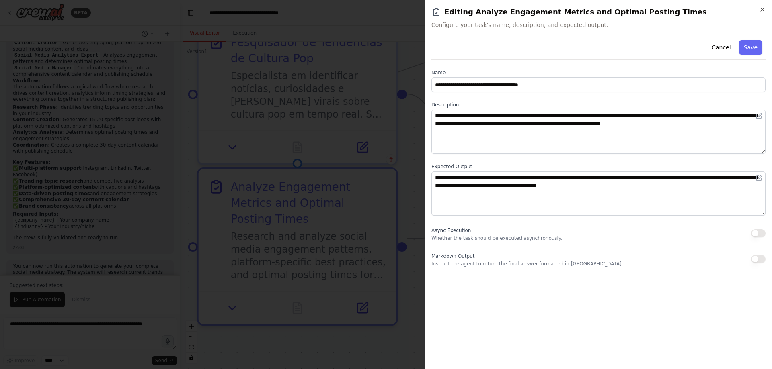
click at [671, 260] on div "Markdown Output Instruct the agent to return the final answer formatted in Mark…" at bounding box center [598, 259] width 334 height 16
click at [746, 43] on button "Save" at bounding box center [750, 47] width 23 height 14
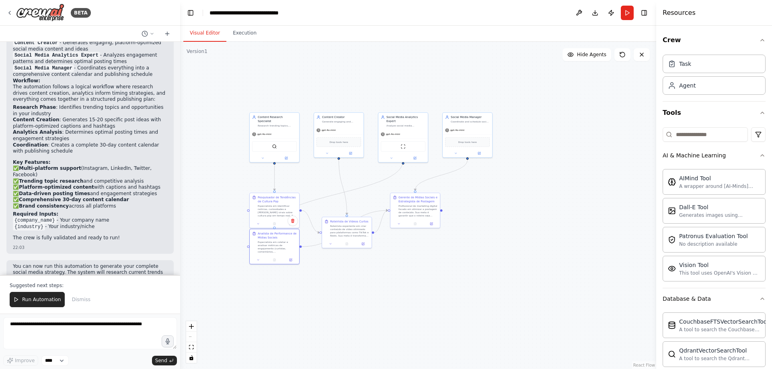
drag, startPoint x: 432, startPoint y: 176, endPoint x: 378, endPoint y: 184, distance: 54.9
click at [378, 184] on div ".deletable-edge-delete-btn { width: 20px; height: 20px; border: 0px solid #ffff…" at bounding box center [418, 206] width 476 height 328
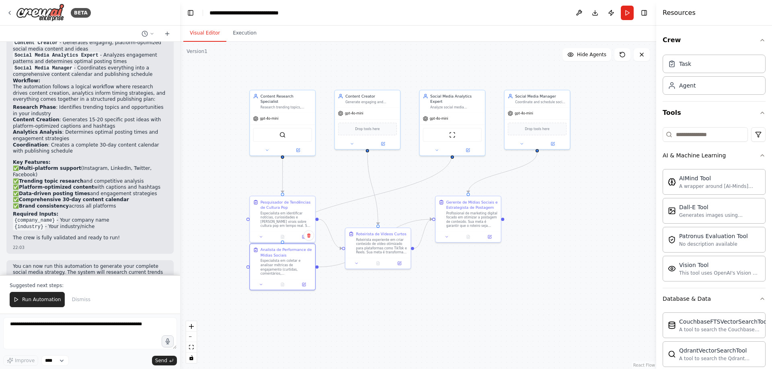
drag, startPoint x: 413, startPoint y: 170, endPoint x: 470, endPoint y: 158, distance: 58.4
click at [470, 158] on div ".deletable-edge-delete-btn { width: 20px; height: 20px; border: 0px solid #ffff…" at bounding box center [418, 206] width 476 height 328
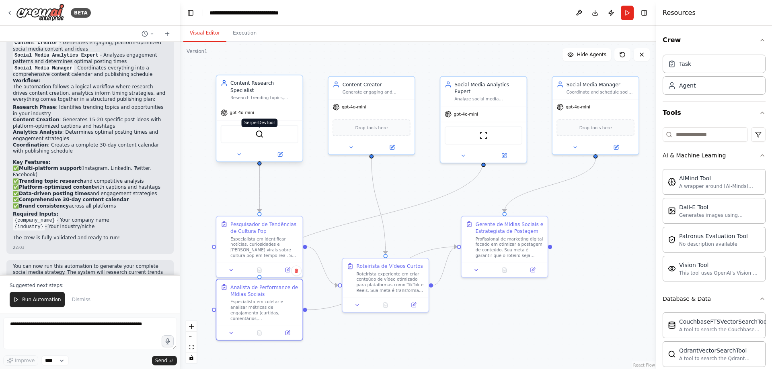
click at [259, 130] on img at bounding box center [259, 134] width 8 height 8
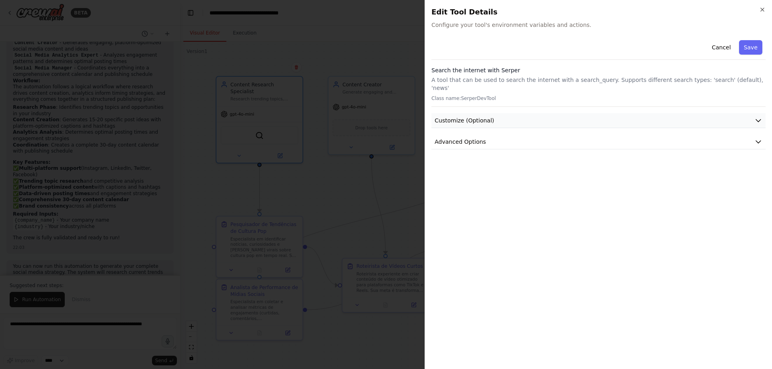
click at [493, 116] on button "Customize (Optional)" at bounding box center [598, 120] width 334 height 15
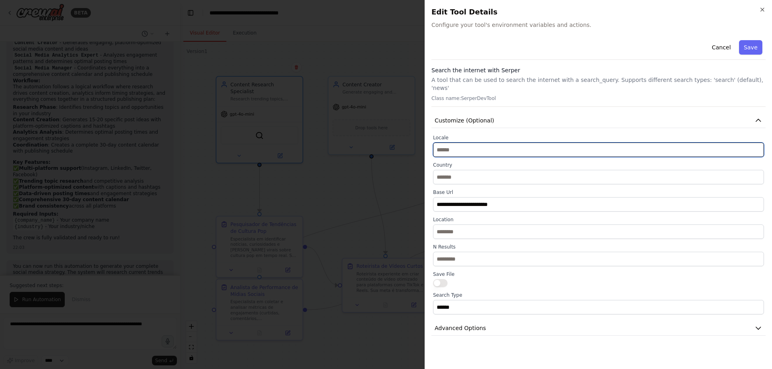
click at [494, 144] on input "text" at bounding box center [598, 150] width 331 height 14
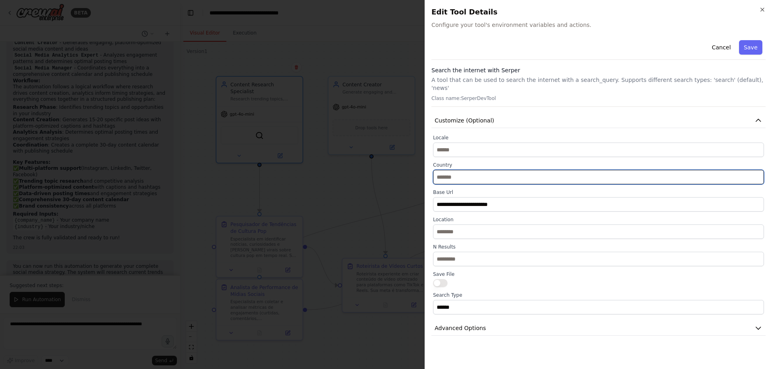
click at [497, 174] on input "text" at bounding box center [598, 177] width 331 height 14
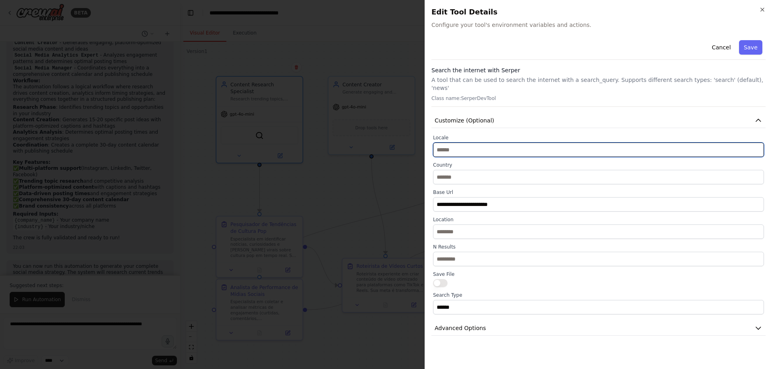
click at [490, 145] on input "text" at bounding box center [598, 150] width 331 height 14
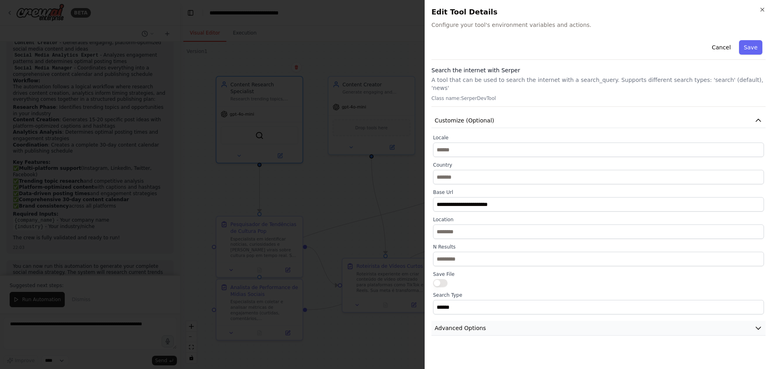
click at [464, 324] on span "Advanced Options" at bounding box center [460, 328] width 51 height 8
click at [712, 45] on button "Cancel" at bounding box center [721, 47] width 29 height 14
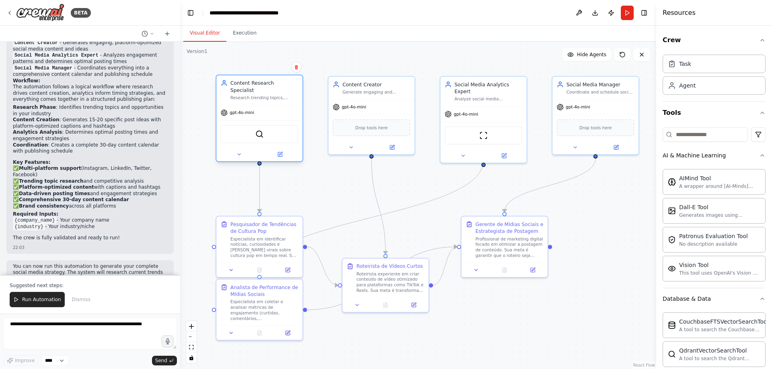
click at [281, 152] on div at bounding box center [259, 155] width 86 height 14
click at [283, 152] on icon at bounding box center [280, 155] width 6 height 6
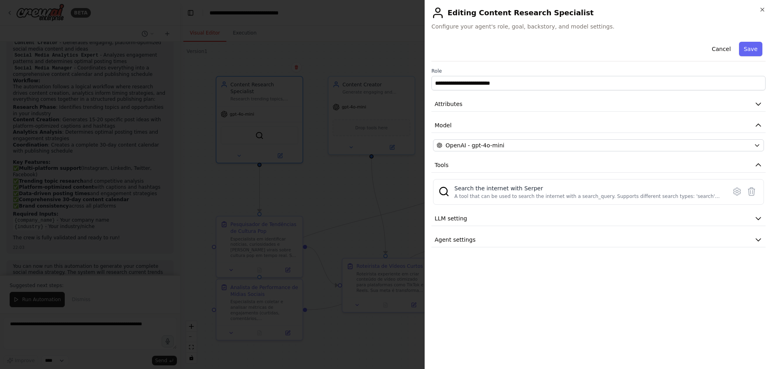
click at [349, 201] on div at bounding box center [386, 184] width 772 height 369
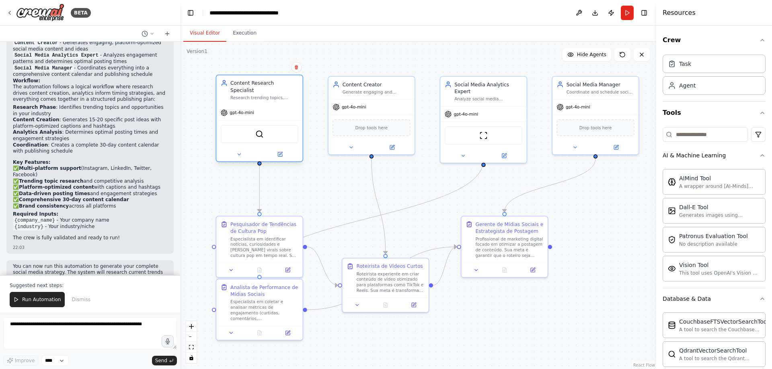
click at [285, 154] on div at bounding box center [259, 155] width 86 height 14
click at [282, 153] on div at bounding box center [259, 155] width 86 height 14
click at [281, 152] on icon at bounding box center [280, 154] width 4 height 4
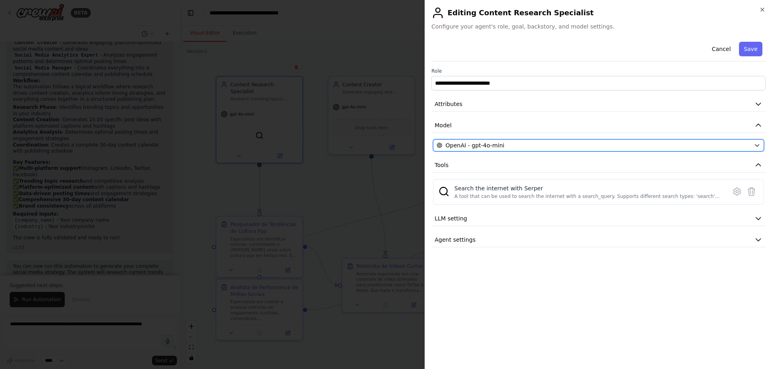
click at [501, 150] on button "OpenAI - gpt-4o-mini" at bounding box center [598, 146] width 331 height 12
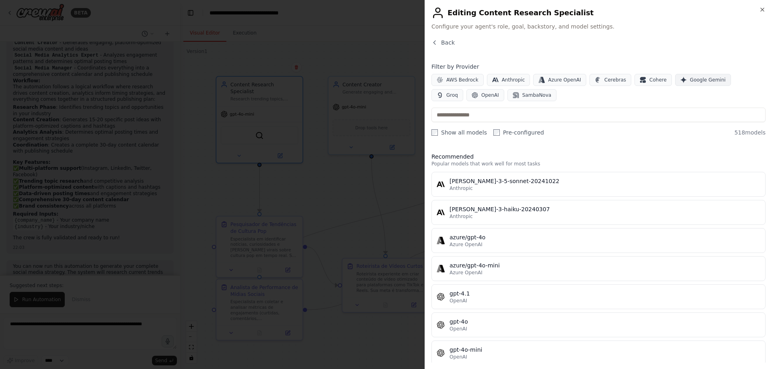
click at [691, 77] on span "Google Gemini" at bounding box center [708, 80] width 36 height 6
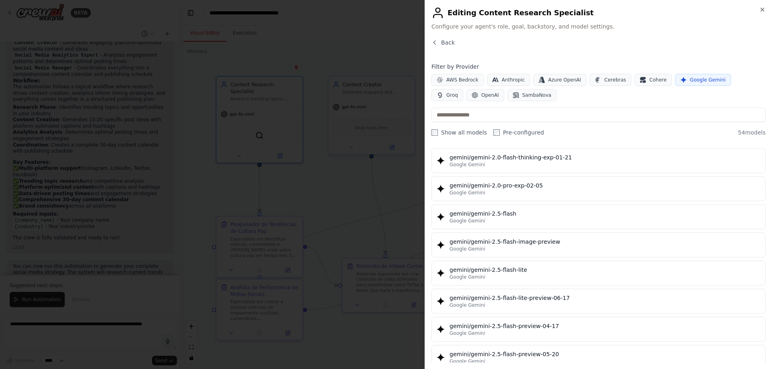
scroll to position [643, 0]
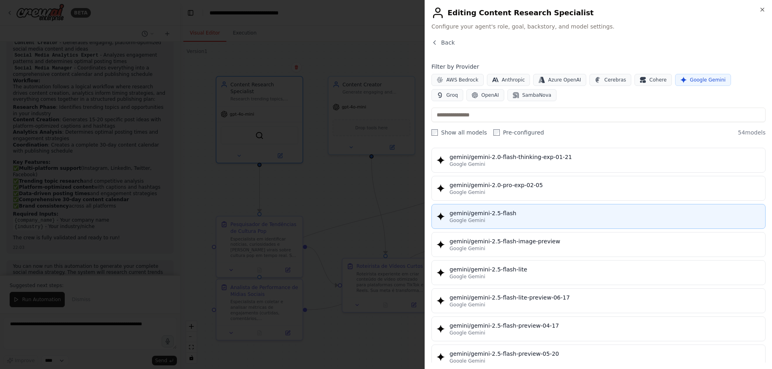
click at [514, 224] on div "Google Gemini" at bounding box center [604, 221] width 311 height 6
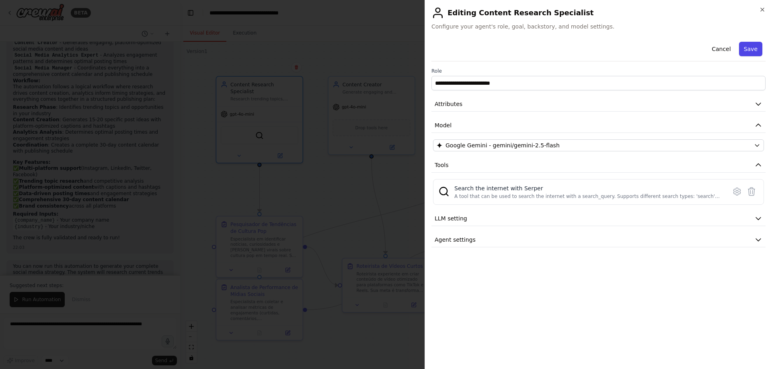
click at [756, 46] on button "Save" at bounding box center [750, 49] width 23 height 14
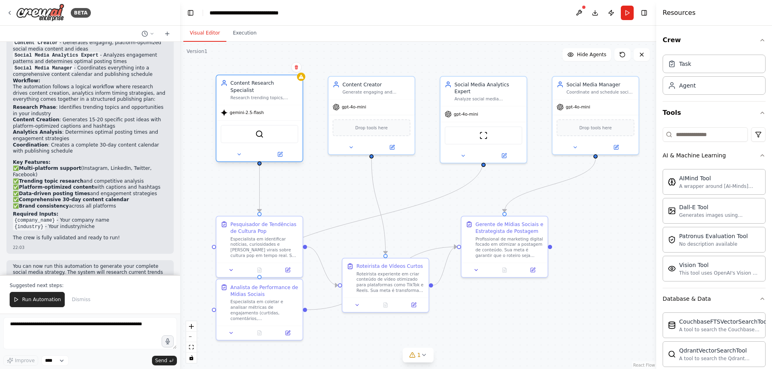
click at [272, 110] on div "gemini-2.5-flash" at bounding box center [259, 112] width 86 height 15
click at [266, 95] on div "Research trending topics, industry news, and competitive content in {industry} …" at bounding box center [264, 98] width 68 height 6
click at [304, 81] on div ".deletable-edge-delete-btn { width: 20px; height: 20px; border: 0px solid #ffff…" at bounding box center [418, 206] width 476 height 328
click at [279, 152] on icon at bounding box center [280, 154] width 4 height 4
click at [280, 152] on icon at bounding box center [280, 153] width 3 height 3
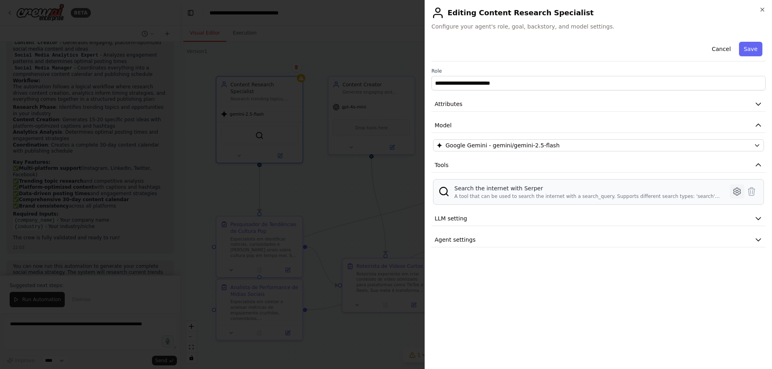
click at [736, 191] on icon at bounding box center [737, 192] width 10 height 10
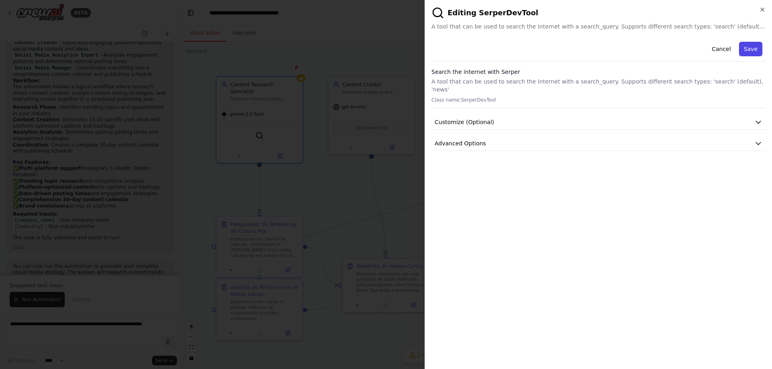
click at [749, 53] on button "Save" at bounding box center [750, 49] width 23 height 14
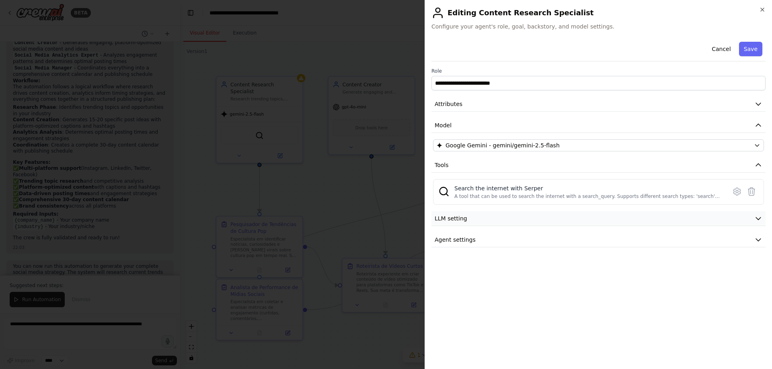
click at [525, 219] on button "LLM setting" at bounding box center [598, 218] width 334 height 15
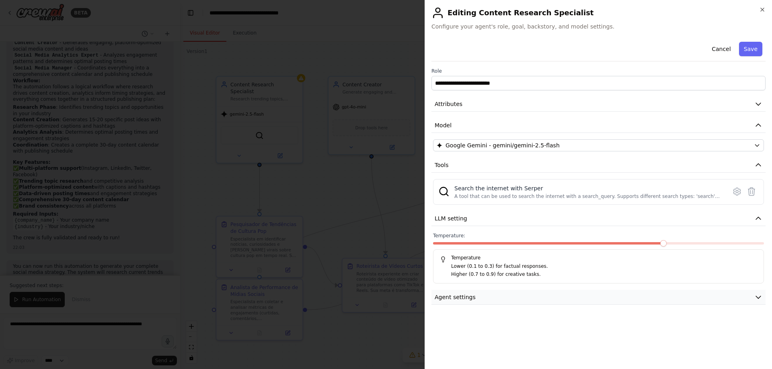
click at [535, 299] on button "Agent settings" at bounding box center [598, 297] width 334 height 15
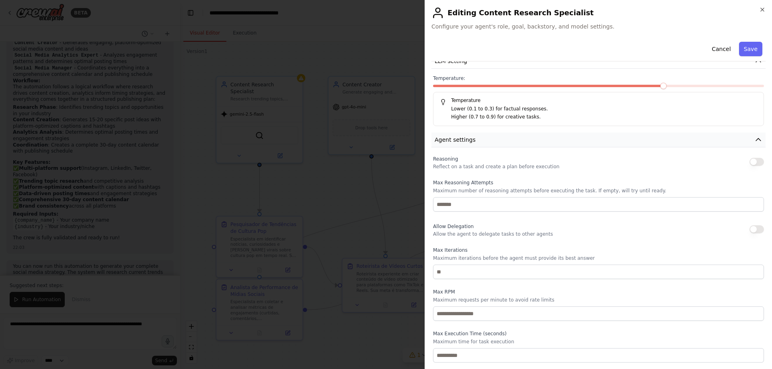
scroll to position [0, 0]
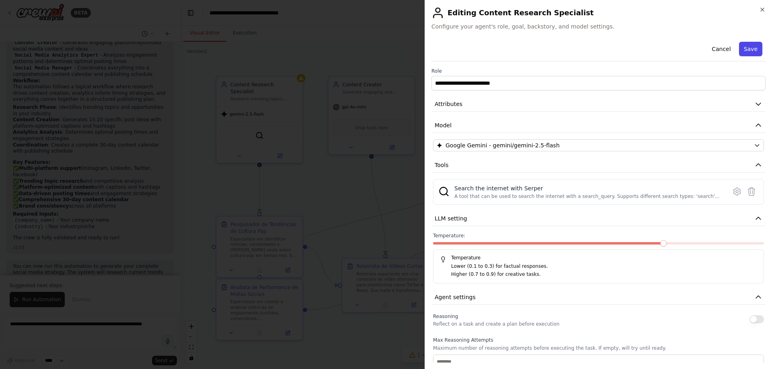
click at [747, 52] on button "Save" at bounding box center [750, 49] width 23 height 14
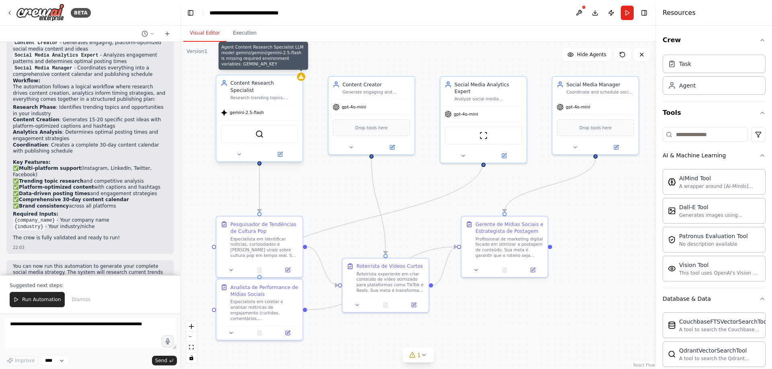
click at [302, 80] on div at bounding box center [301, 77] width 8 height 8
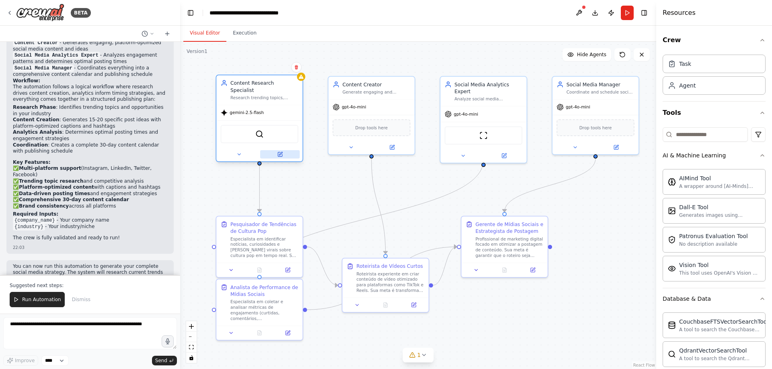
click at [280, 152] on icon at bounding box center [280, 153] width 3 height 3
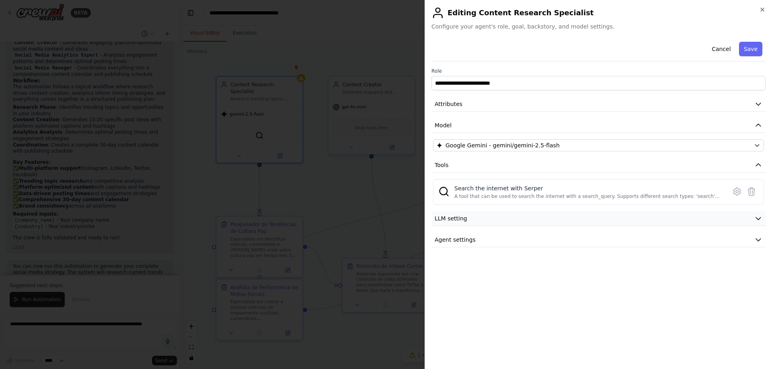
click at [456, 220] on span "LLM setting" at bounding box center [451, 219] width 33 height 8
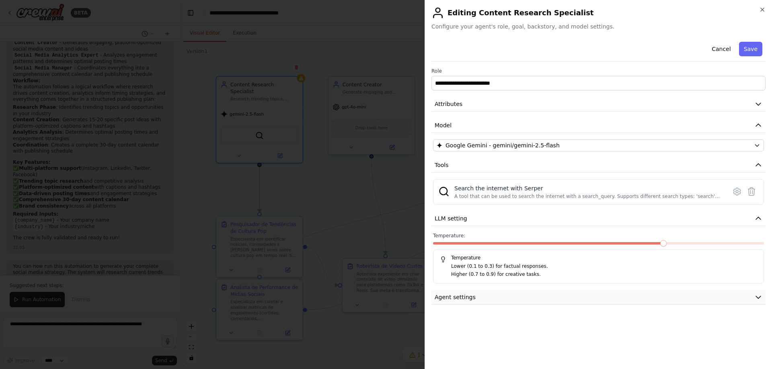
click at [454, 295] on span "Agent settings" at bounding box center [455, 297] width 41 height 8
click at [361, 201] on div at bounding box center [386, 184] width 772 height 369
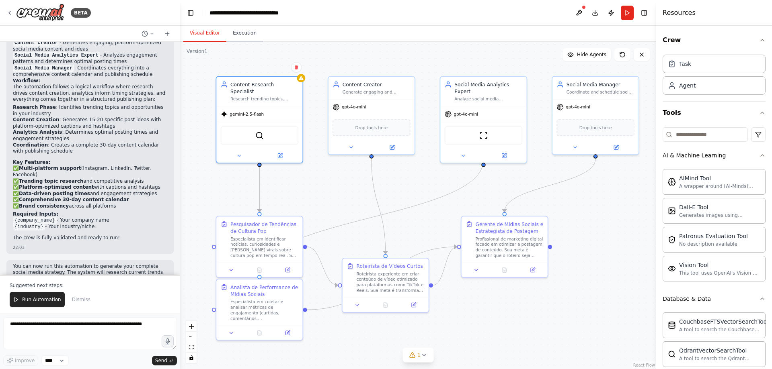
click at [246, 37] on button "Execution" at bounding box center [244, 33] width 37 height 17
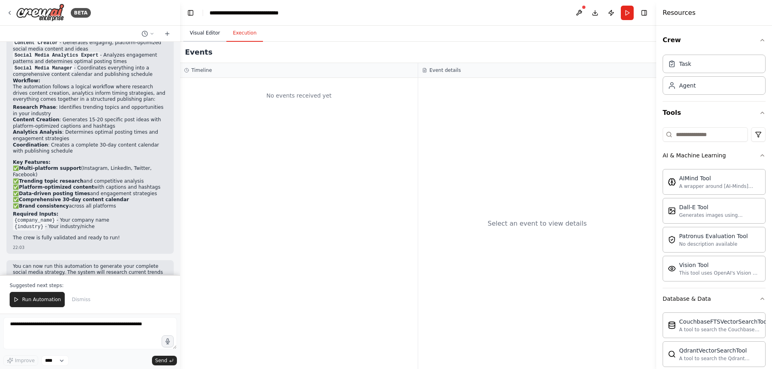
click at [200, 35] on button "Visual Editor" at bounding box center [204, 33] width 43 height 17
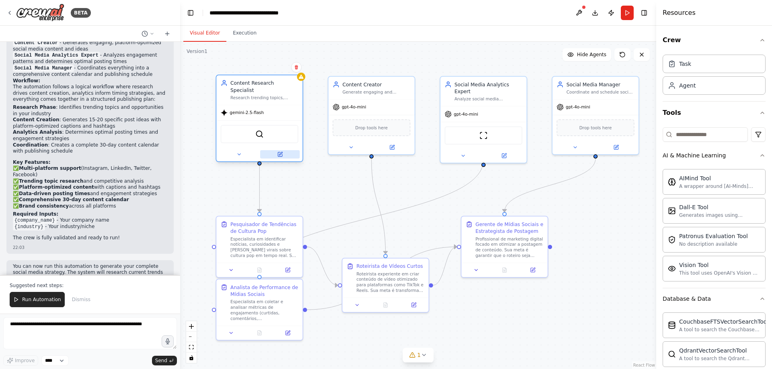
click at [281, 151] on button at bounding box center [279, 154] width 39 height 8
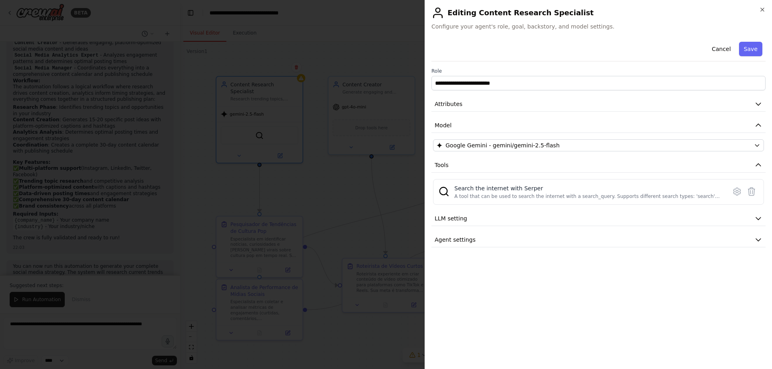
click at [306, 193] on div at bounding box center [386, 184] width 772 height 369
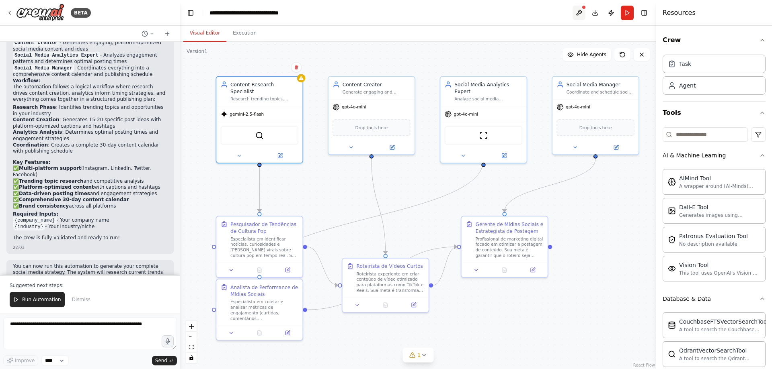
click at [579, 11] on button at bounding box center [579, 13] width 13 height 14
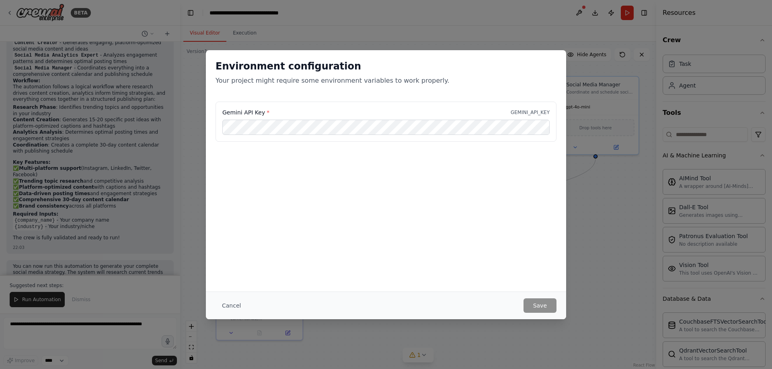
click at [602, 183] on div "Environment configuration Your project might require some environment variables…" at bounding box center [386, 184] width 772 height 369
click at [240, 307] on button "Cancel" at bounding box center [231, 306] width 32 height 14
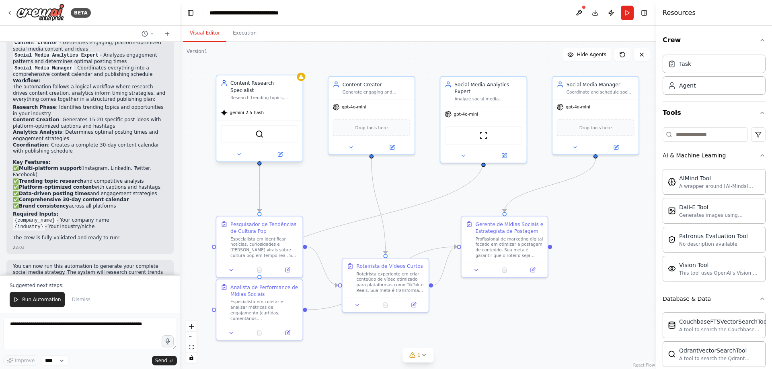
click at [302, 81] on div "Content Research Specialist Research trending topics, industry news, and compet…" at bounding box center [259, 90] width 86 height 29
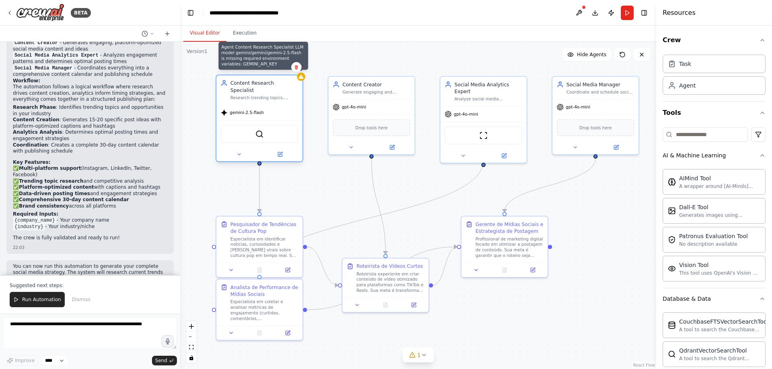
click at [303, 78] on icon at bounding box center [301, 77] width 5 height 4
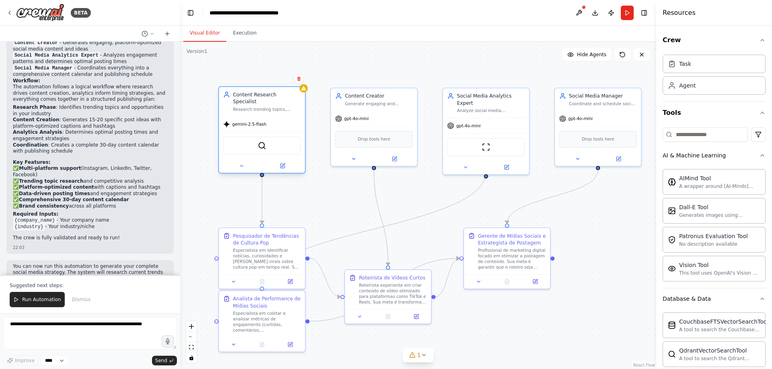
click at [307, 92] on div ".deletable-edge-delete-btn { width: 20px; height: 20px; border: 0px solid #ffff…" at bounding box center [418, 206] width 476 height 328
click at [286, 162] on button at bounding box center [282, 166] width 39 height 8
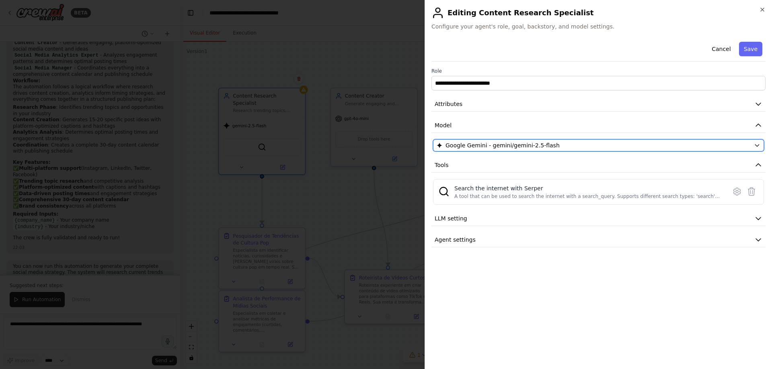
click at [565, 144] on div "Google Gemini - gemini/gemini-2.5-flash" at bounding box center [594, 146] width 314 height 8
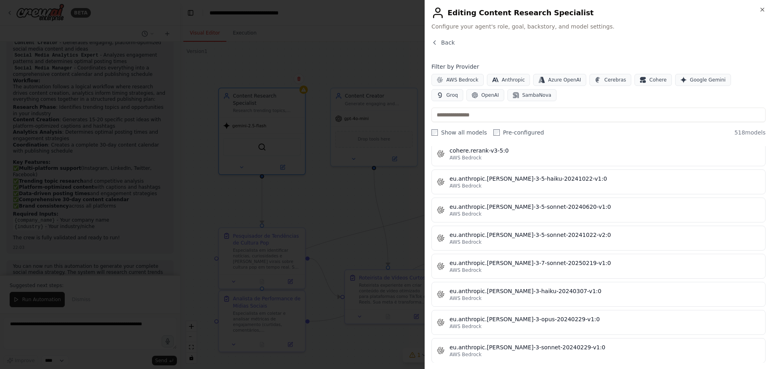
scroll to position [3618, 0]
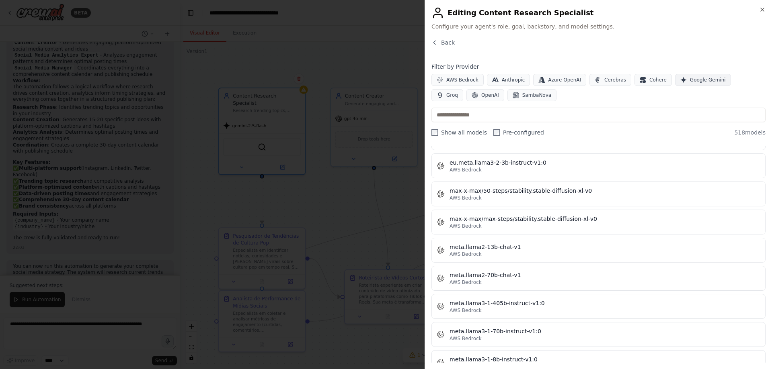
click at [690, 80] on span "Google Gemini" at bounding box center [708, 80] width 36 height 6
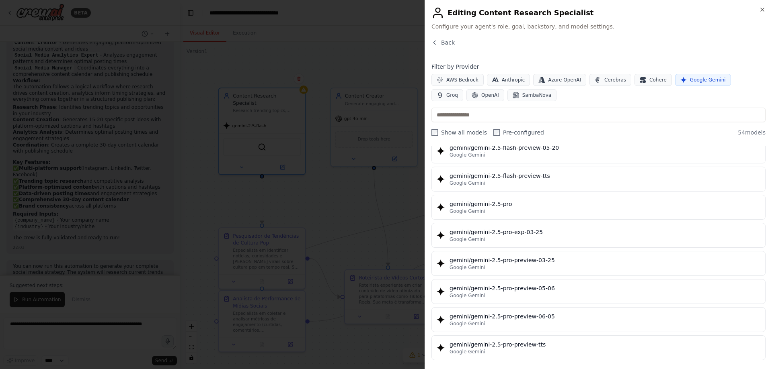
scroll to position [689, 0]
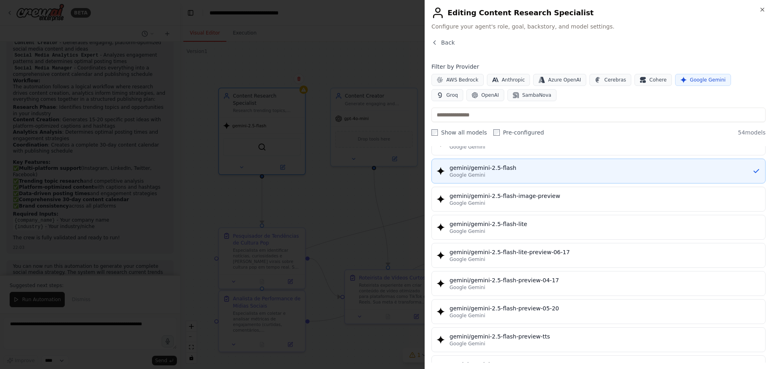
click at [556, 169] on div "gemini/gemini-2.5-flash" at bounding box center [600, 168] width 303 height 8
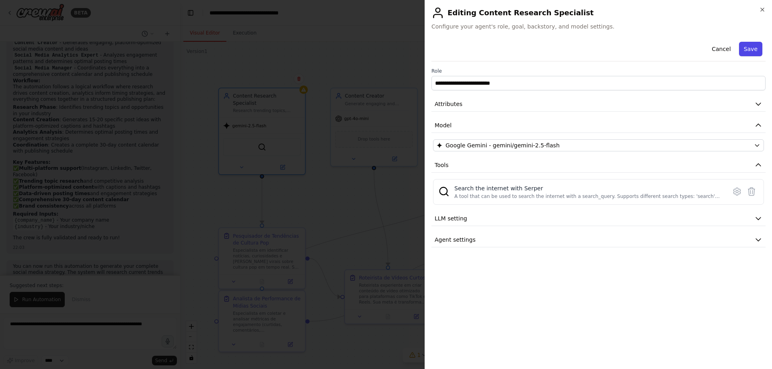
click at [750, 52] on button "Save" at bounding box center [750, 49] width 23 height 14
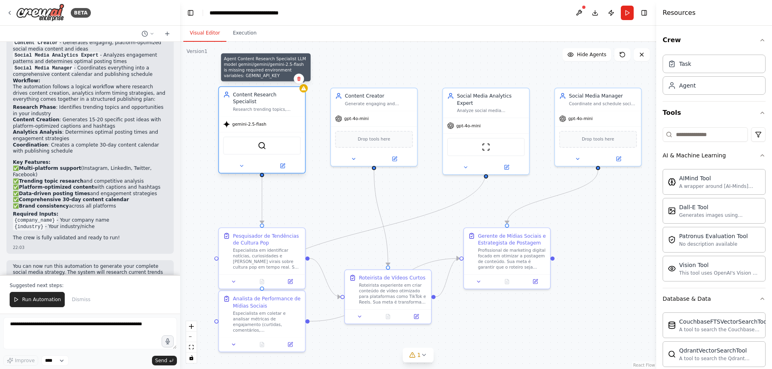
click at [302, 93] on div "Content Research Specialist Research trending topics, industry news, and compet…" at bounding box center [262, 101] width 86 height 29
click at [305, 93] on div "Content Research Specialist Research trending topics, industry news, and compet…" at bounding box center [262, 101] width 86 height 29
click at [264, 123] on div "gemini-2.5-flash" at bounding box center [262, 124] width 86 height 15
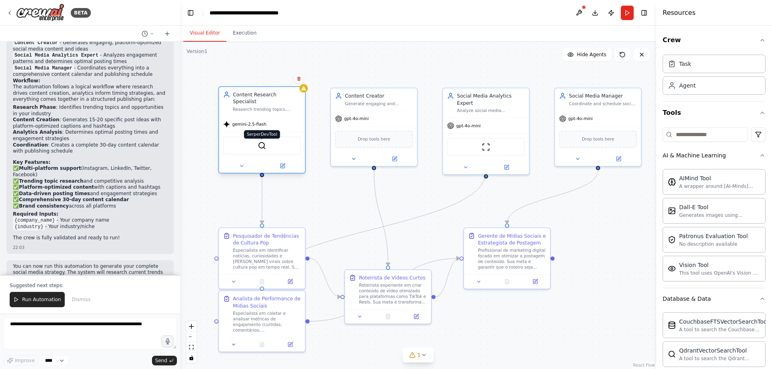
click at [263, 142] on img at bounding box center [262, 146] width 8 height 8
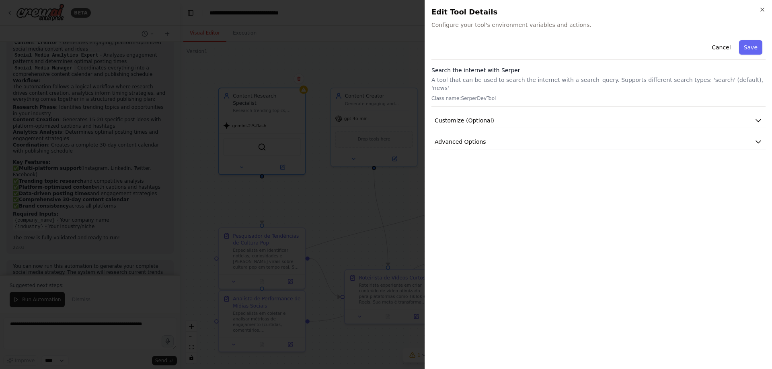
click at [510, 37] on div "Cancel Save" at bounding box center [598, 48] width 334 height 23
click at [507, 23] on span "Configure your tool's environment variables and actions." at bounding box center [598, 25] width 334 height 8
drag, startPoint x: 508, startPoint y: 25, endPoint x: 558, endPoint y: 33, distance: 50.9
click at [544, 33] on div "Close Edit Tool Details Configure your tool's environment variables and actions…" at bounding box center [598, 184] width 347 height 369
click at [558, 33] on div "Close Edit Tool Details Configure your tool's environment variables and actions…" at bounding box center [598, 184] width 347 height 369
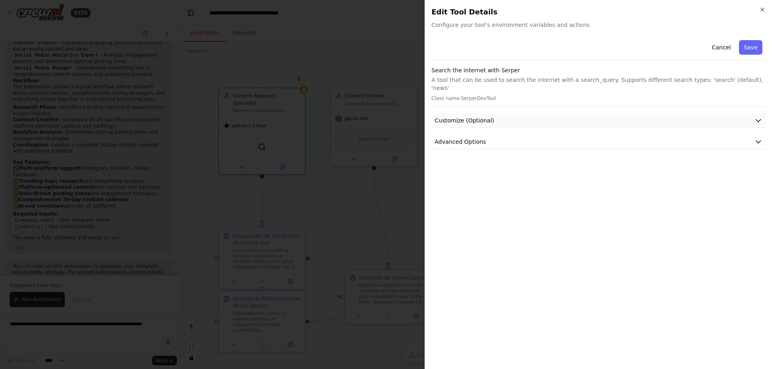
click at [489, 113] on button "Customize (Optional)" at bounding box center [598, 120] width 334 height 15
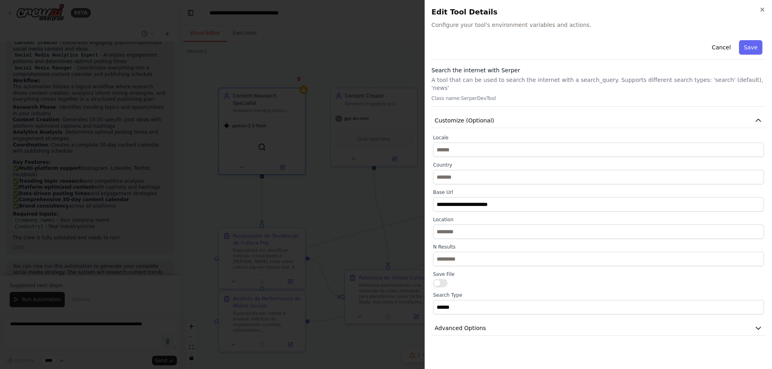
click at [505, 95] on div "Search the internet with Serper A tool that can be used to search the internet …" at bounding box center [598, 86] width 334 height 41
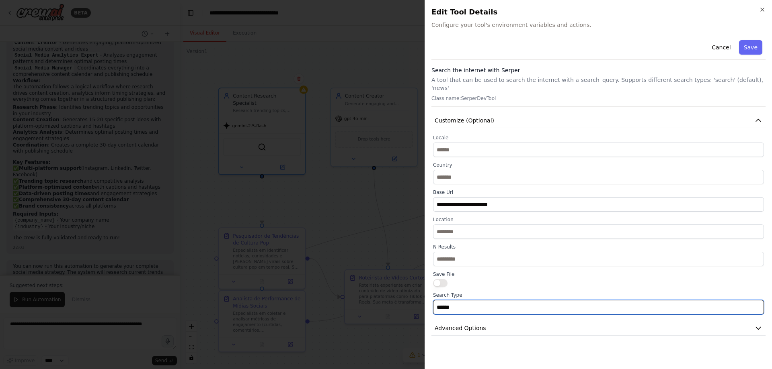
click at [499, 302] on input "******" at bounding box center [598, 307] width 331 height 14
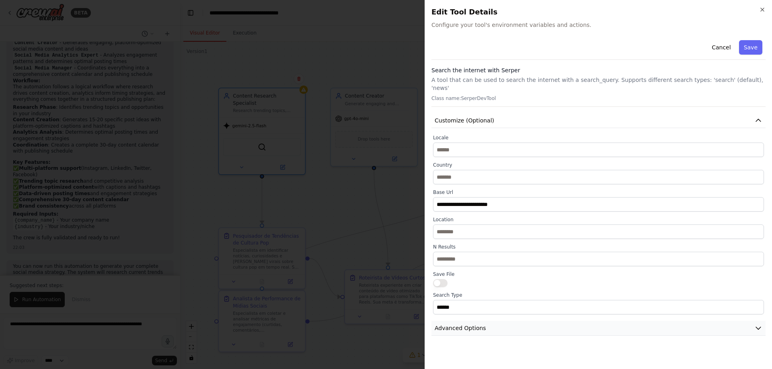
click at [757, 324] on icon "button" at bounding box center [758, 328] width 8 height 8
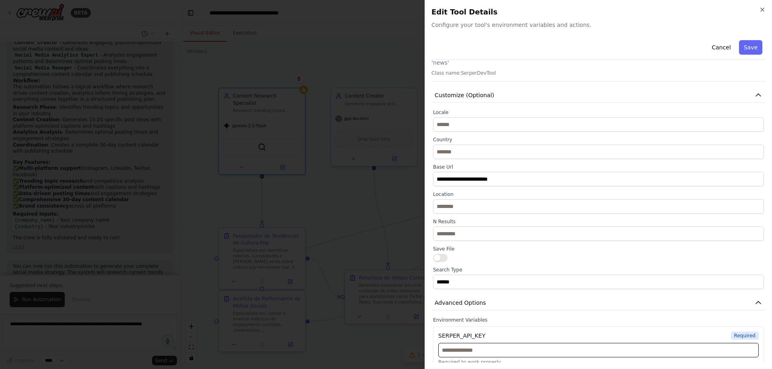
click at [574, 343] on input "text" at bounding box center [598, 350] width 320 height 14
type input "**********"
drag, startPoint x: 506, startPoint y: 341, endPoint x: 427, endPoint y: 331, distance: 79.4
click at [427, 331] on div "**********" at bounding box center [598, 184] width 347 height 369
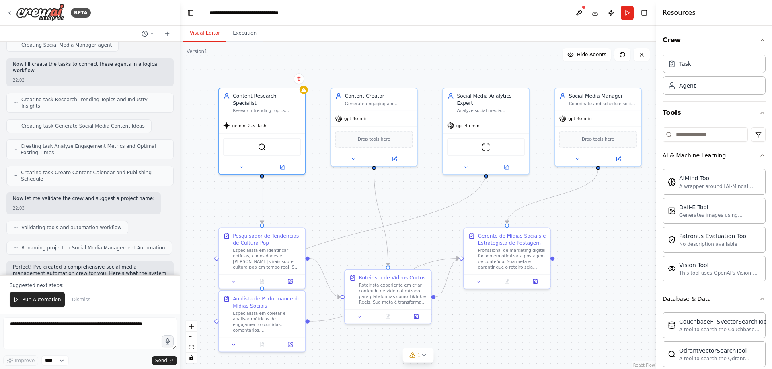
scroll to position [666, 0]
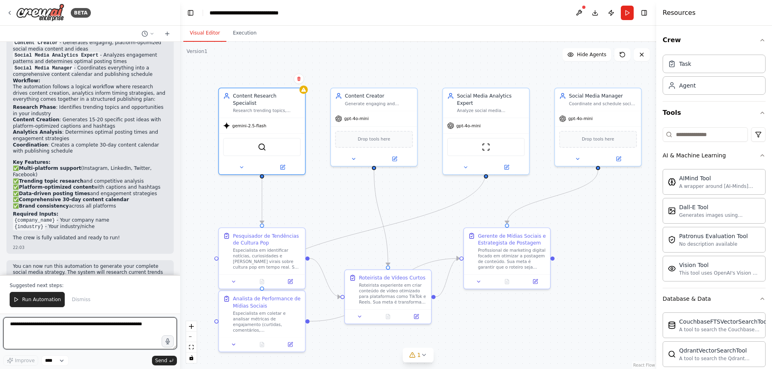
click at [94, 329] on textarea at bounding box center [90, 334] width 174 height 32
click at [397, 157] on icon at bounding box center [395, 158] width 6 height 6
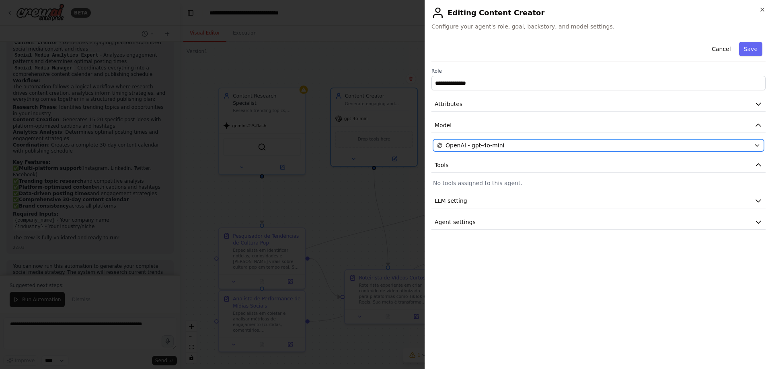
click at [507, 143] on div "OpenAI - gpt-4o-mini" at bounding box center [594, 146] width 314 height 8
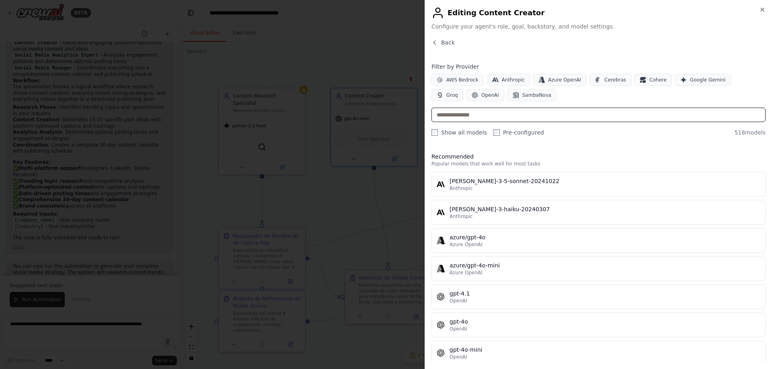
click at [495, 111] on input "text" at bounding box center [598, 115] width 334 height 14
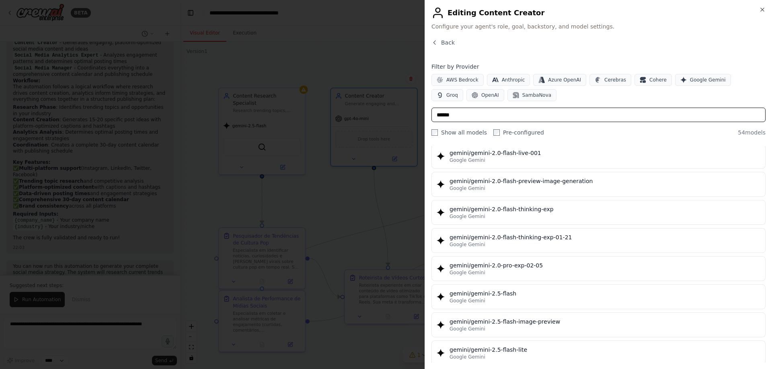
scroll to position [643, 0]
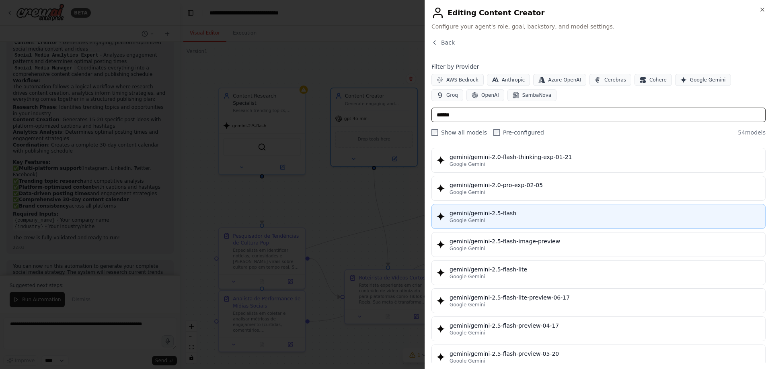
type input "******"
click at [521, 218] on div "Google Gemini" at bounding box center [604, 221] width 311 height 6
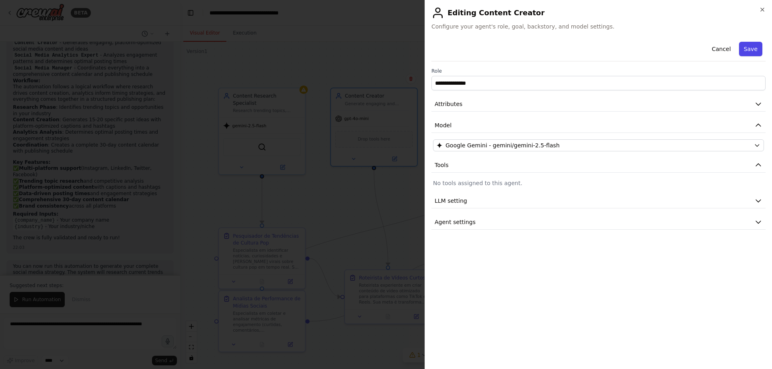
click at [758, 46] on button "Save" at bounding box center [750, 49] width 23 height 14
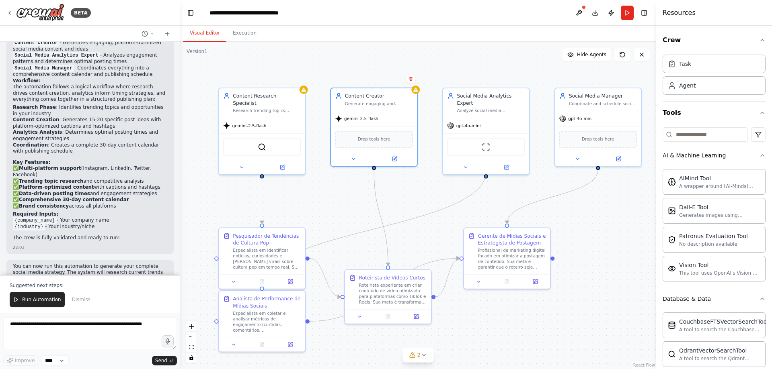
click at [454, 196] on div ".deletable-edge-delete-btn { width: 20px; height: 20px; border: 0px solid #ffff…" at bounding box center [418, 206] width 476 height 328
click at [283, 164] on icon at bounding box center [282, 166] width 4 height 4
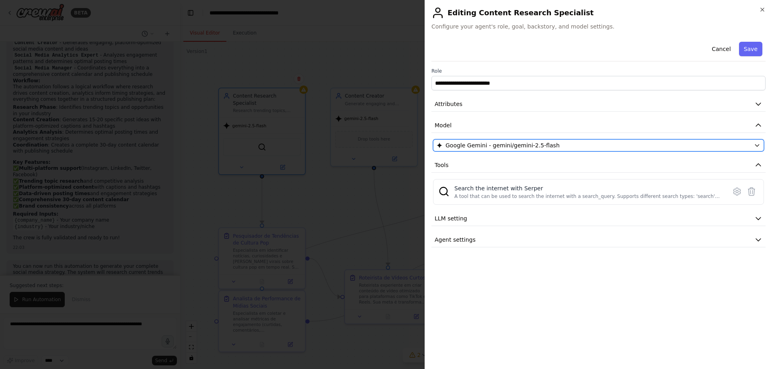
click at [511, 149] on span "Google Gemini - gemini/gemini-2.5-flash" at bounding box center [502, 146] width 114 height 8
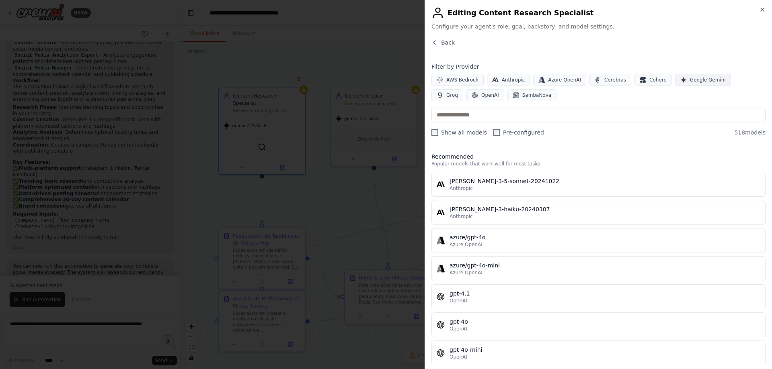
click at [688, 84] on button "Google Gemini" at bounding box center [703, 80] width 56 height 12
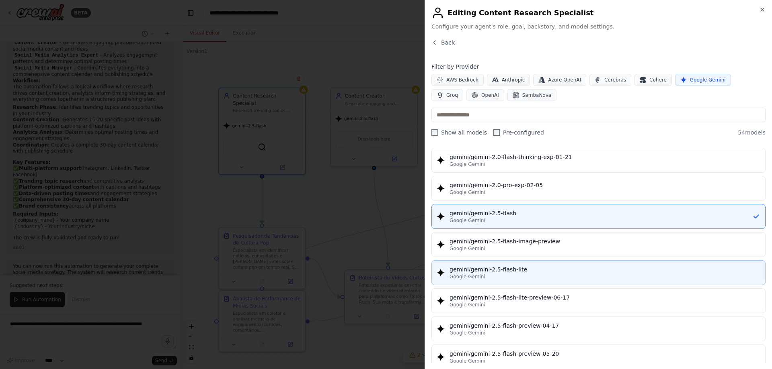
click at [525, 273] on div "gemini/gemini-2.5-flash-lite" at bounding box center [604, 270] width 311 height 8
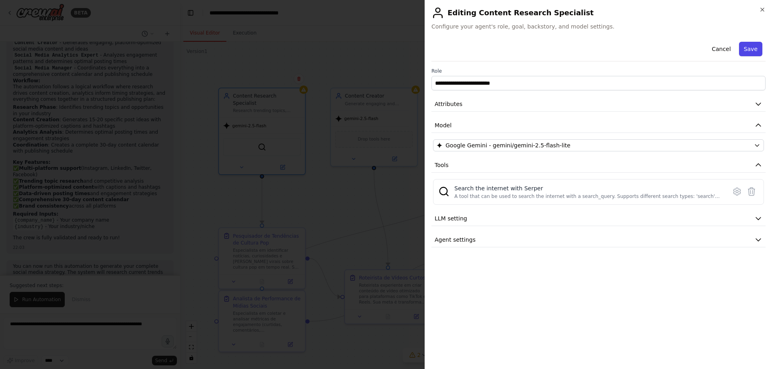
click at [751, 53] on button "Save" at bounding box center [750, 49] width 23 height 14
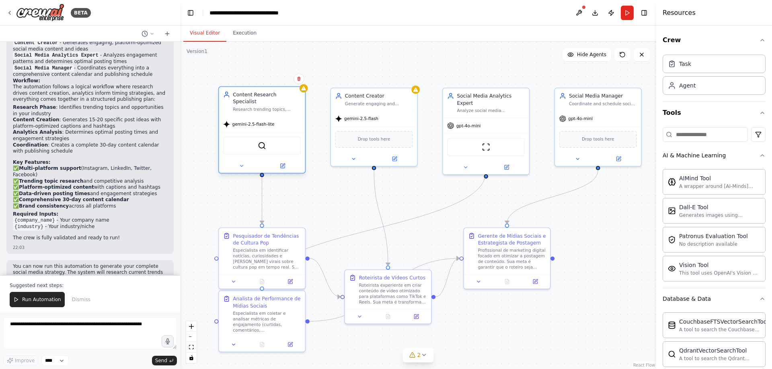
click at [269, 132] on div "SerperDevTool" at bounding box center [262, 145] width 86 height 27
click at [262, 132] on div "SerperDevTool" at bounding box center [262, 145] width 86 height 27
click at [286, 162] on button at bounding box center [282, 166] width 39 height 8
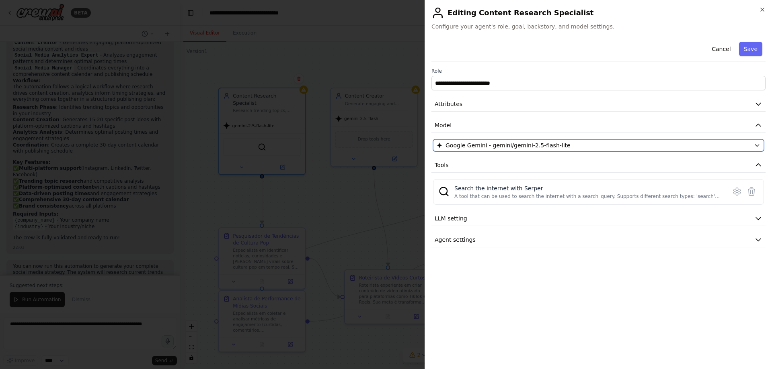
click at [523, 148] on span "Google Gemini - gemini/gemini-2.5-flash-lite" at bounding box center [507, 146] width 125 height 8
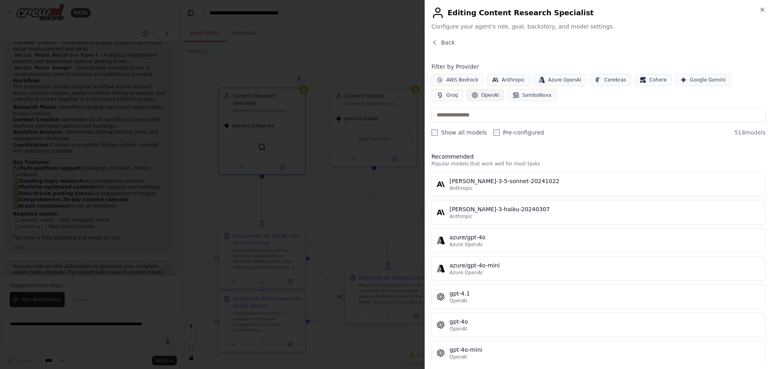
click at [481, 95] on span "OpenAI" at bounding box center [490, 95] width 18 height 6
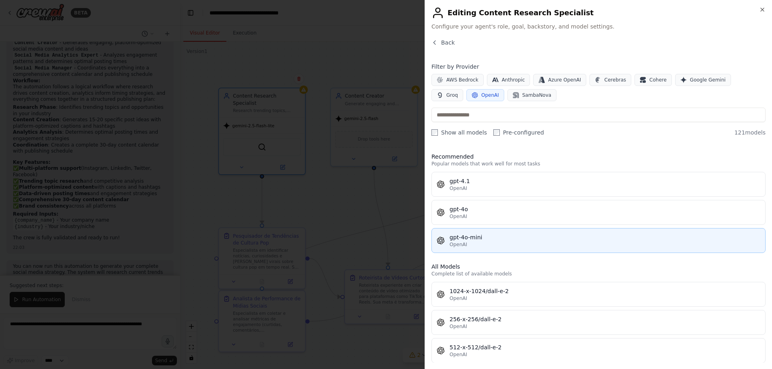
click at [491, 233] on button "gpt-4o-mini OpenAI" at bounding box center [598, 240] width 334 height 25
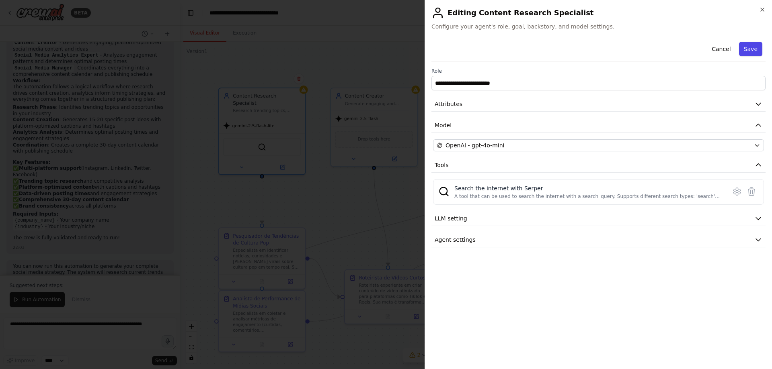
click at [757, 45] on button "Save" at bounding box center [750, 49] width 23 height 14
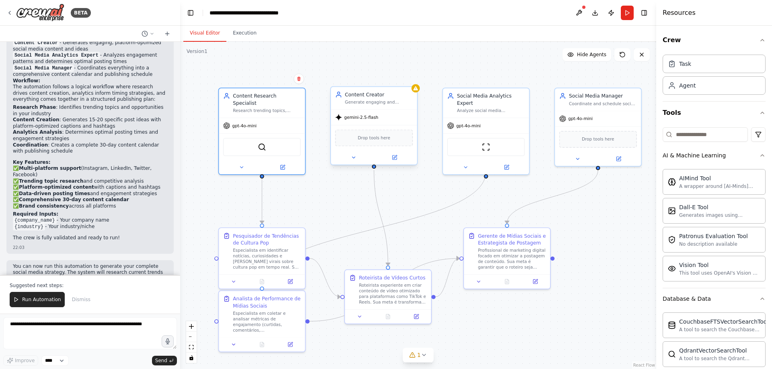
click at [377, 124] on div "gemini-2.5-flash" at bounding box center [374, 117] width 86 height 15
click at [391, 158] on button at bounding box center [394, 158] width 39 height 8
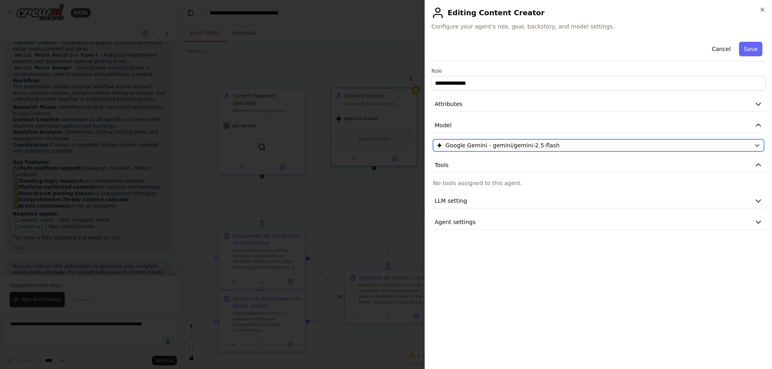
click at [527, 150] on button "Google Gemini - gemini/gemini-2.5-flash" at bounding box center [598, 146] width 331 height 12
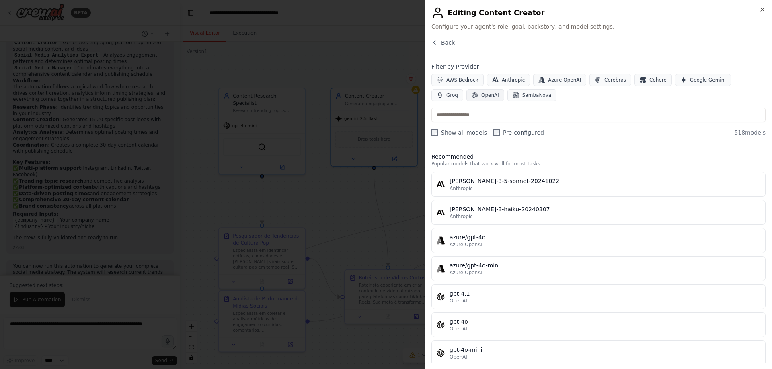
click at [481, 93] on span "OpenAI" at bounding box center [490, 95] width 18 height 6
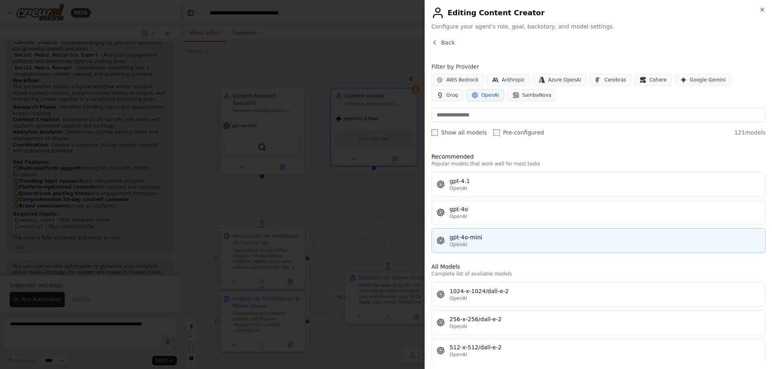
click at [477, 238] on div "gpt-4o-mini" at bounding box center [604, 238] width 311 height 8
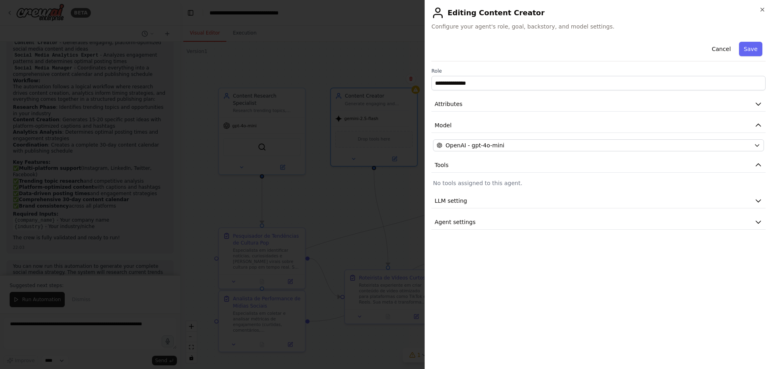
click at [754, 53] on button "Save" at bounding box center [750, 49] width 23 height 14
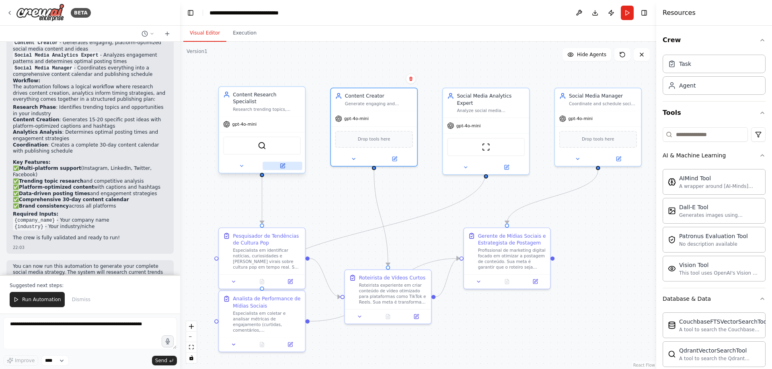
click at [283, 164] on icon at bounding box center [282, 166] width 4 height 4
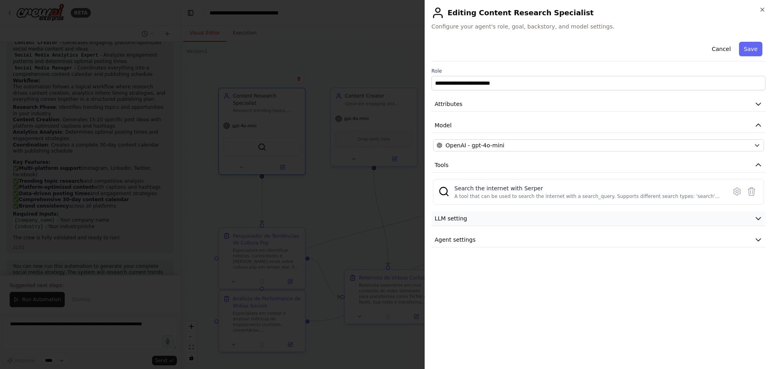
click at [451, 216] on span "LLM setting" at bounding box center [451, 219] width 33 height 8
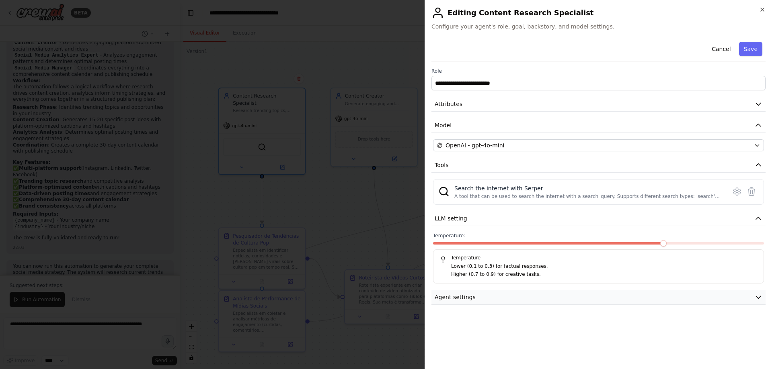
click at [468, 294] on span "Agent settings" at bounding box center [455, 297] width 41 height 8
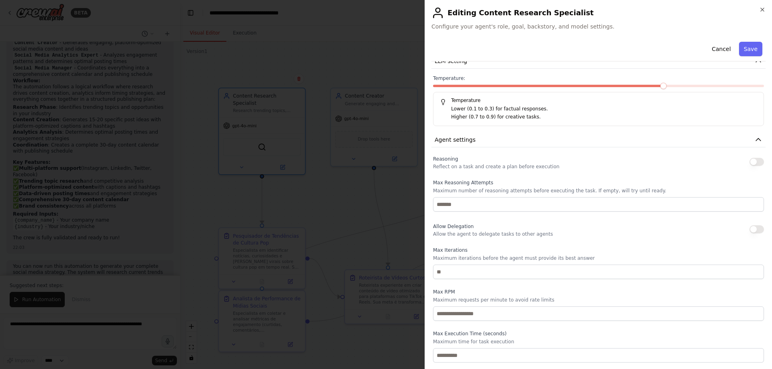
scroll to position [0, 0]
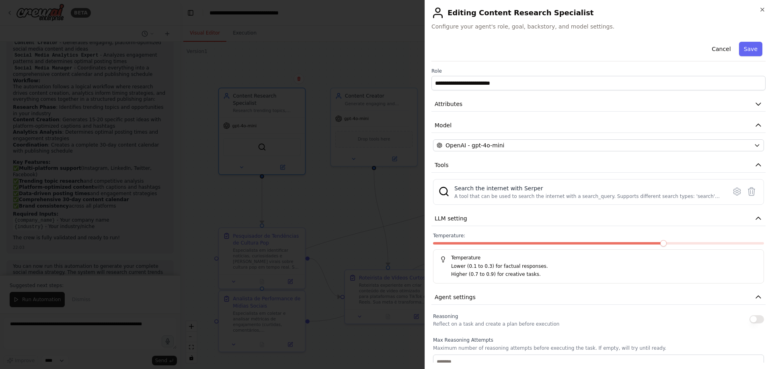
click at [316, 222] on div at bounding box center [386, 184] width 772 height 369
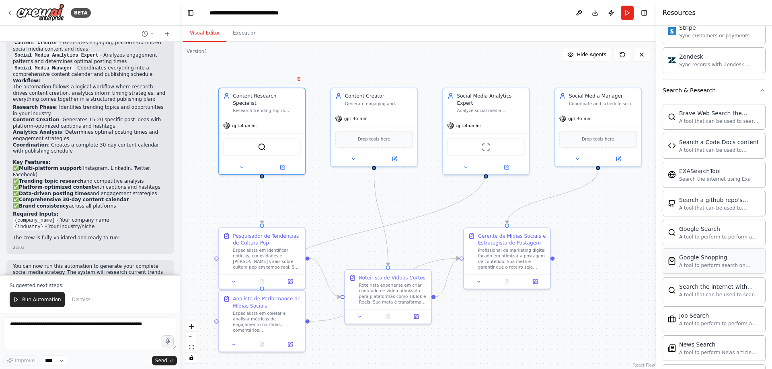
scroll to position [1235, 0]
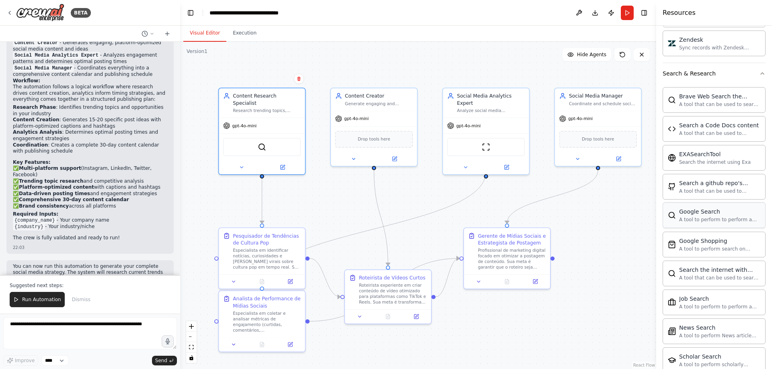
click at [702, 220] on div "A tool to perform to perform a Google search with a search_query." at bounding box center [719, 220] width 81 height 6
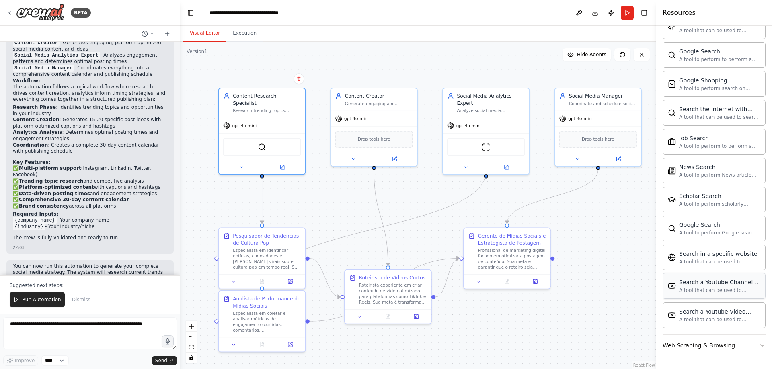
click at [711, 275] on div "Search a Youtube Channels content A tool that can be used to semantic search a …" at bounding box center [714, 286] width 103 height 26
click at [724, 344] on div "Web Scraping & Browsing" at bounding box center [699, 346] width 72 height 8
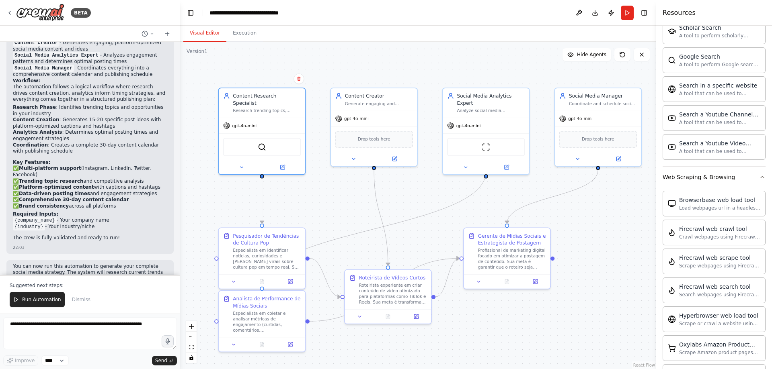
scroll to position [1718, 0]
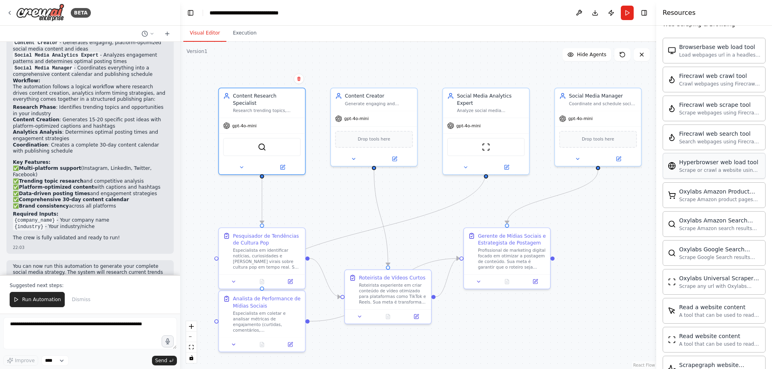
click at [686, 169] on div "Scrape or crawl a website using Hyperbrowser and return the contents in properl…" at bounding box center [719, 170] width 81 height 6
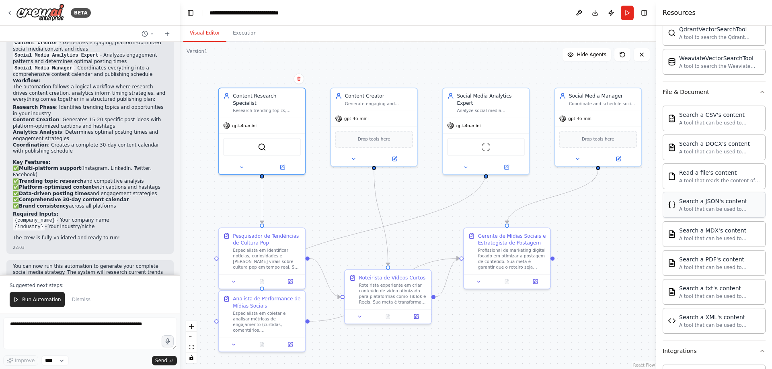
scroll to position [724, 0]
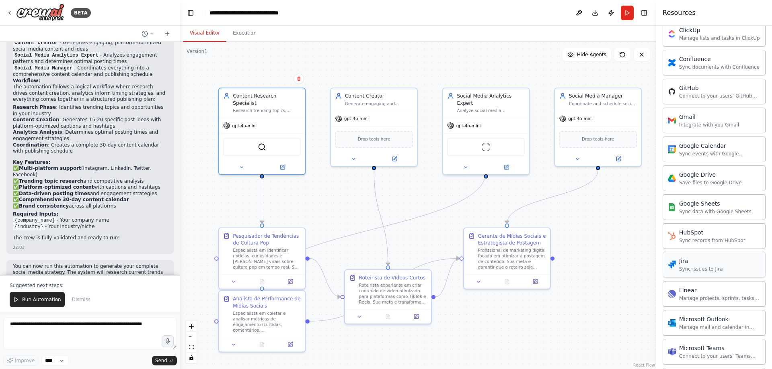
click at [700, 264] on div "Jira" at bounding box center [701, 261] width 44 height 8
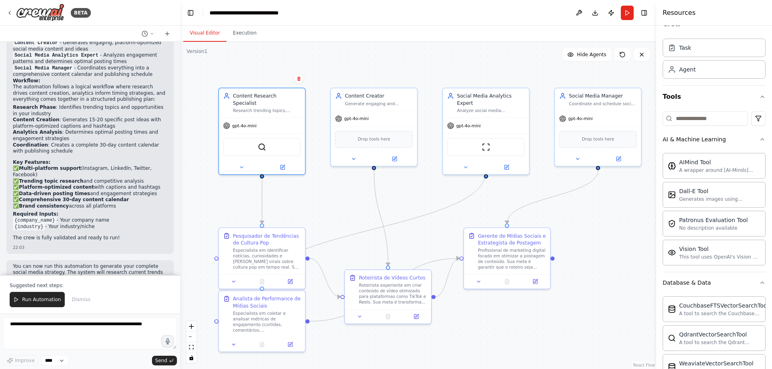
scroll to position [0, 0]
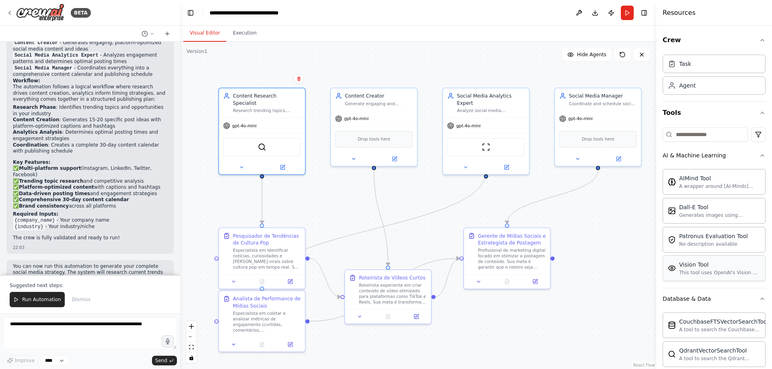
click at [712, 272] on div "This tool uses OpenAI's Vision API to describe the contents of an image." at bounding box center [719, 273] width 81 height 6
click at [626, 12] on button "Run" at bounding box center [627, 13] width 13 height 14
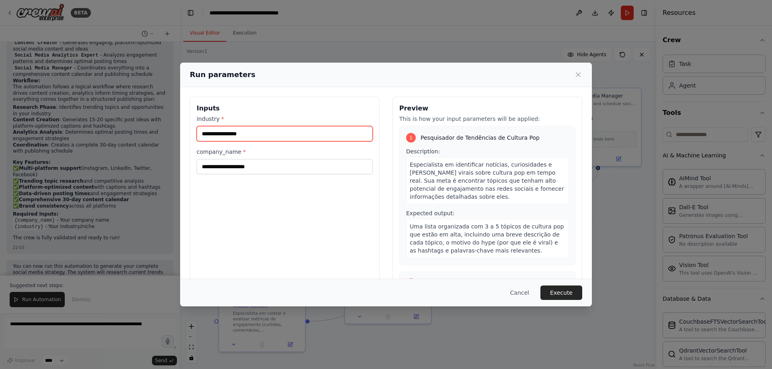
click at [285, 136] on input "industry *" at bounding box center [285, 133] width 176 height 15
type input "*"
type input "**********"
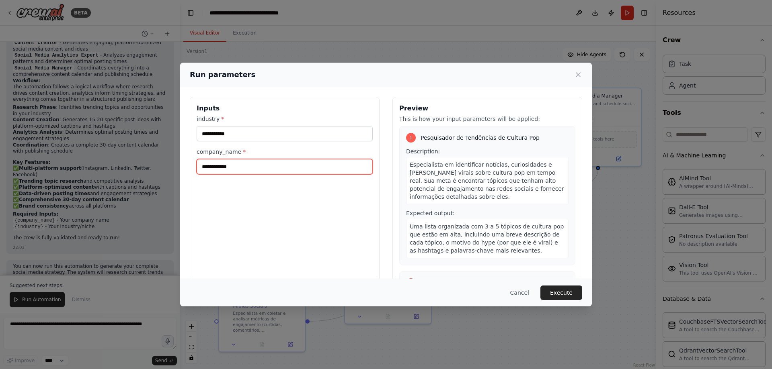
type input "**********"
click at [559, 290] on button "Execute" at bounding box center [561, 293] width 42 height 14
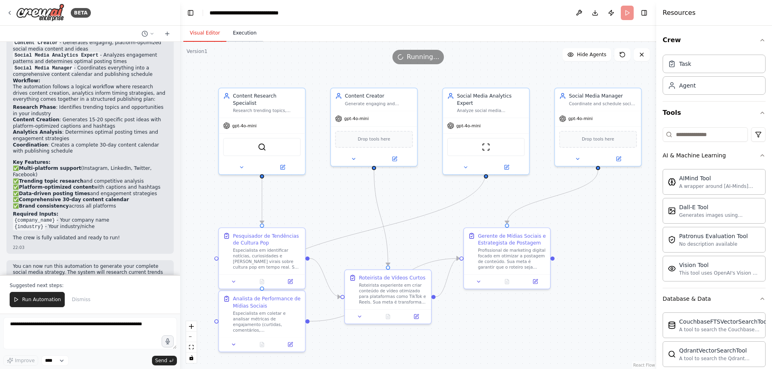
click at [247, 31] on button "Execution" at bounding box center [244, 33] width 37 height 17
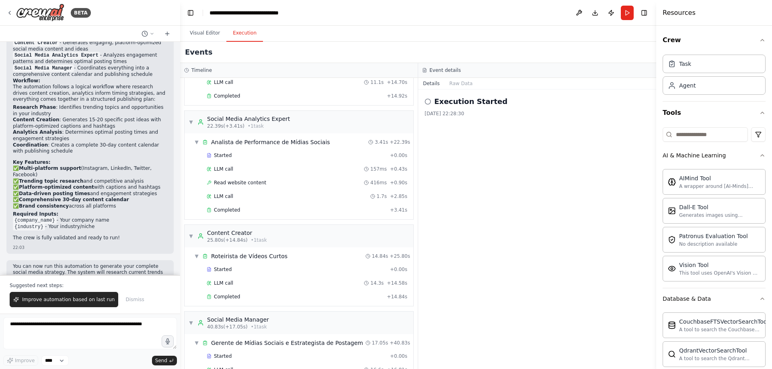
scroll to position [119, 0]
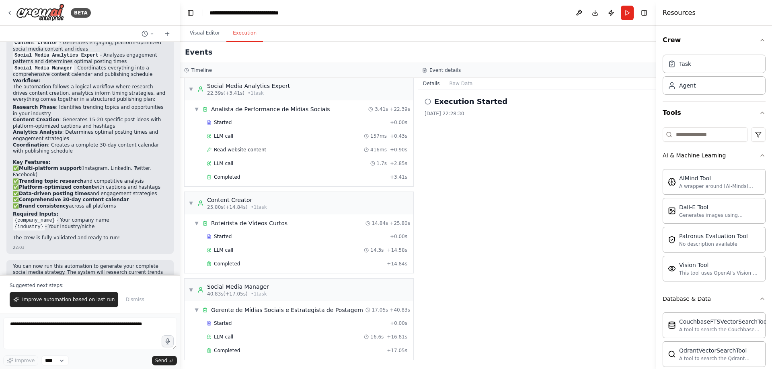
click at [428, 102] on icon at bounding box center [428, 102] width 6 height 6
click at [215, 33] on button "Visual Editor" at bounding box center [204, 33] width 43 height 17
click at [245, 30] on button "Execution" at bounding box center [244, 33] width 37 height 17
click at [427, 100] on icon at bounding box center [428, 102] width 6 height 6
click at [460, 84] on button "Raw Data" at bounding box center [461, 83] width 33 height 11
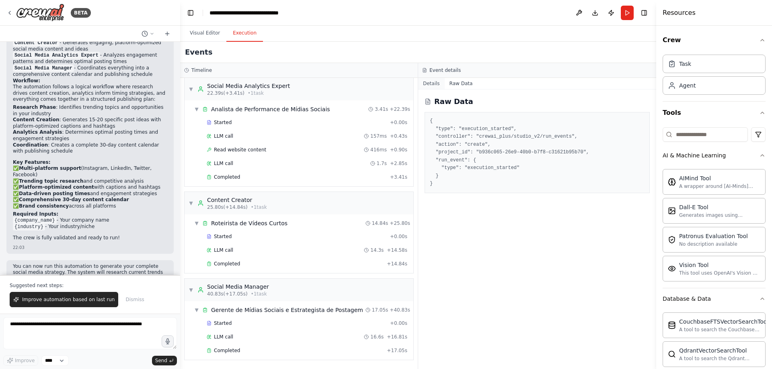
click at [436, 82] on button "Details" at bounding box center [431, 83] width 27 height 11
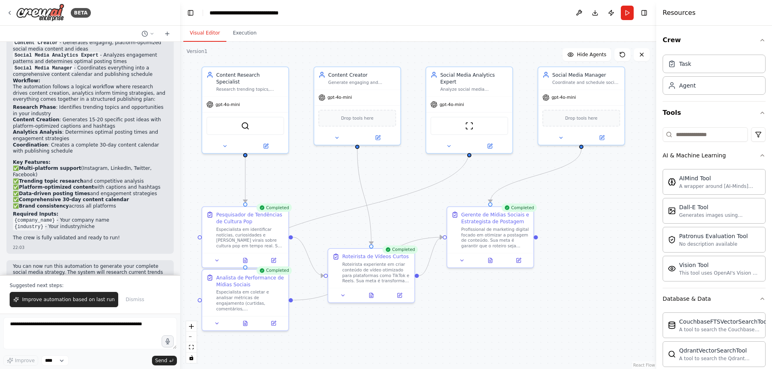
click at [201, 33] on button "Visual Editor" at bounding box center [204, 33] width 43 height 17
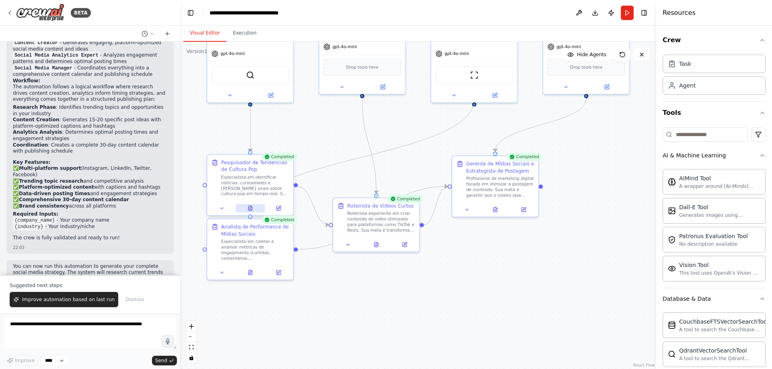
click at [249, 208] on icon at bounding box center [249, 208] width 0 height 0
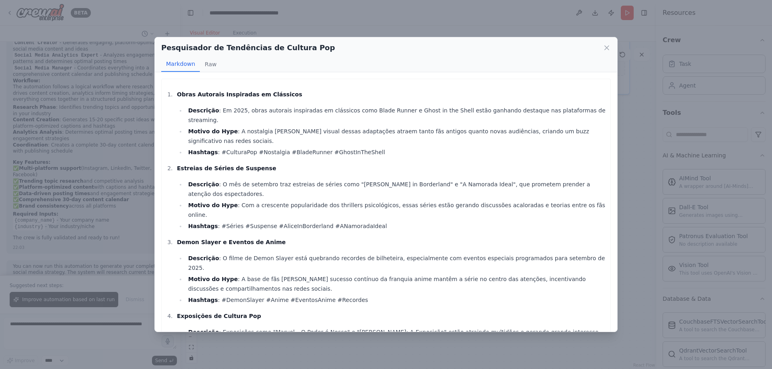
scroll to position [58, 0]
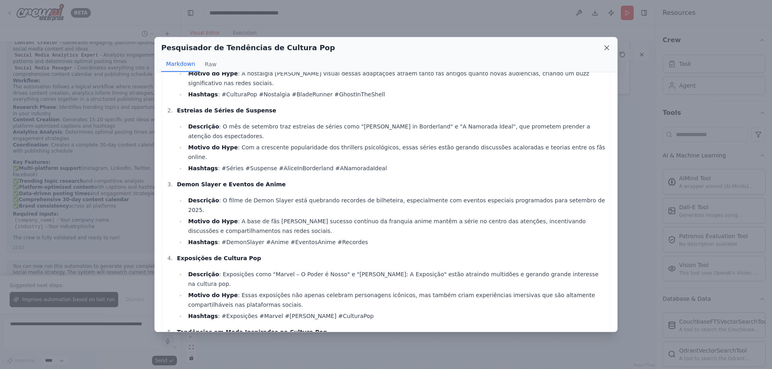
click at [608, 47] on icon at bounding box center [607, 48] width 8 height 8
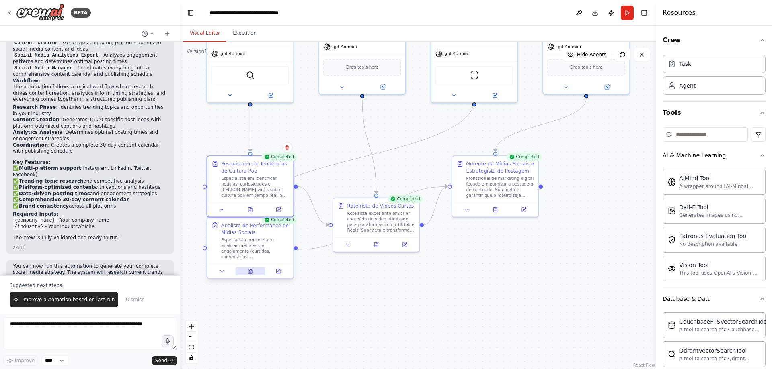
click at [250, 273] on icon at bounding box center [250, 271] width 4 height 5
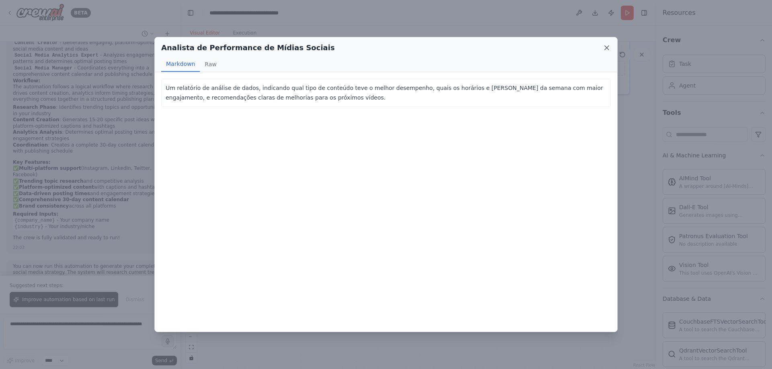
click at [603, 47] on icon at bounding box center [607, 48] width 8 height 8
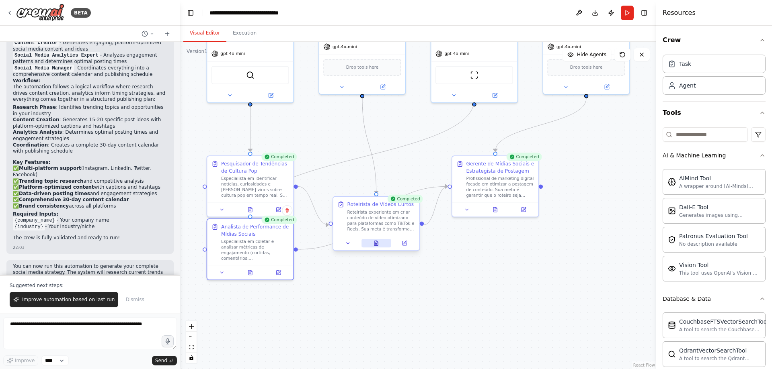
click at [369, 245] on button at bounding box center [376, 243] width 30 height 8
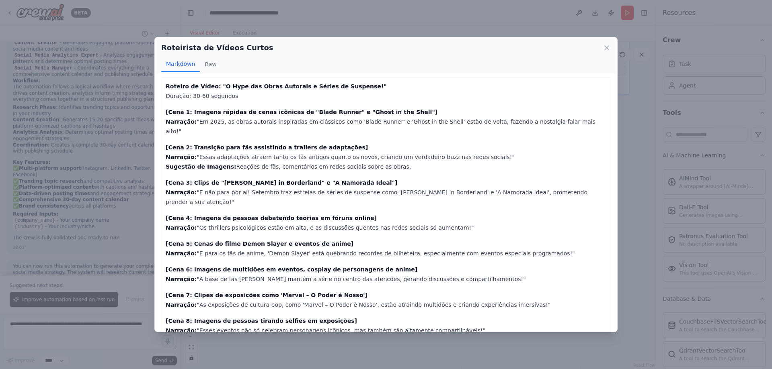
scroll to position [0, 0]
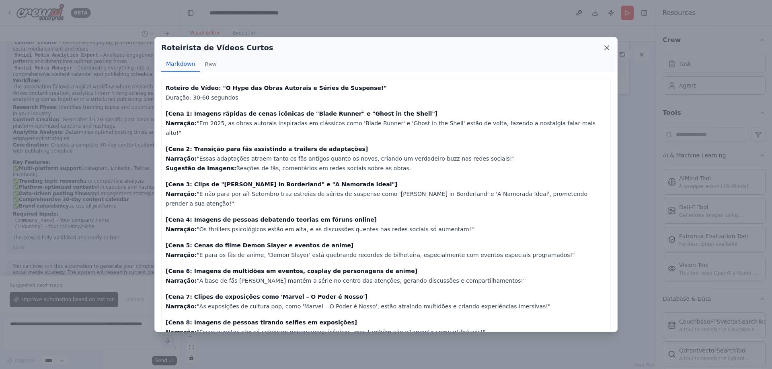
click at [607, 50] on icon at bounding box center [607, 48] width 8 height 8
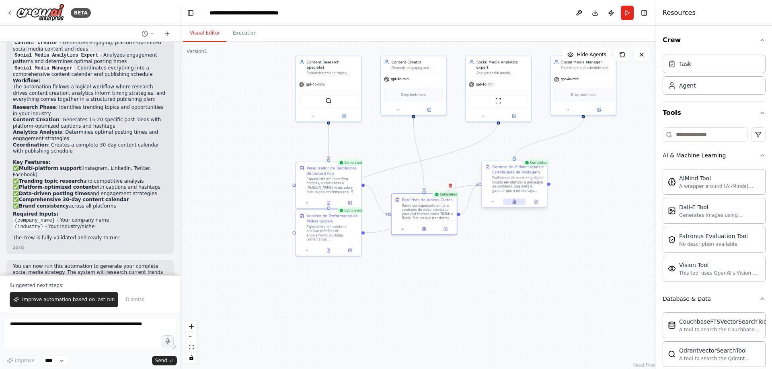
click at [516, 203] on icon at bounding box center [514, 202] width 4 height 4
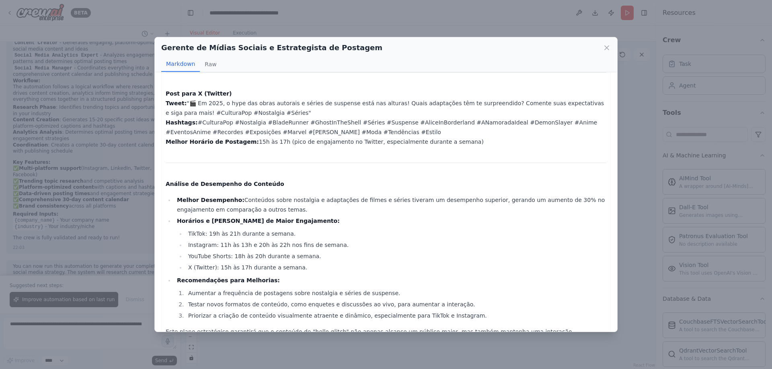
scroll to position [291, 0]
